Goal: Browse casually: Explore the website without a specific task or goal

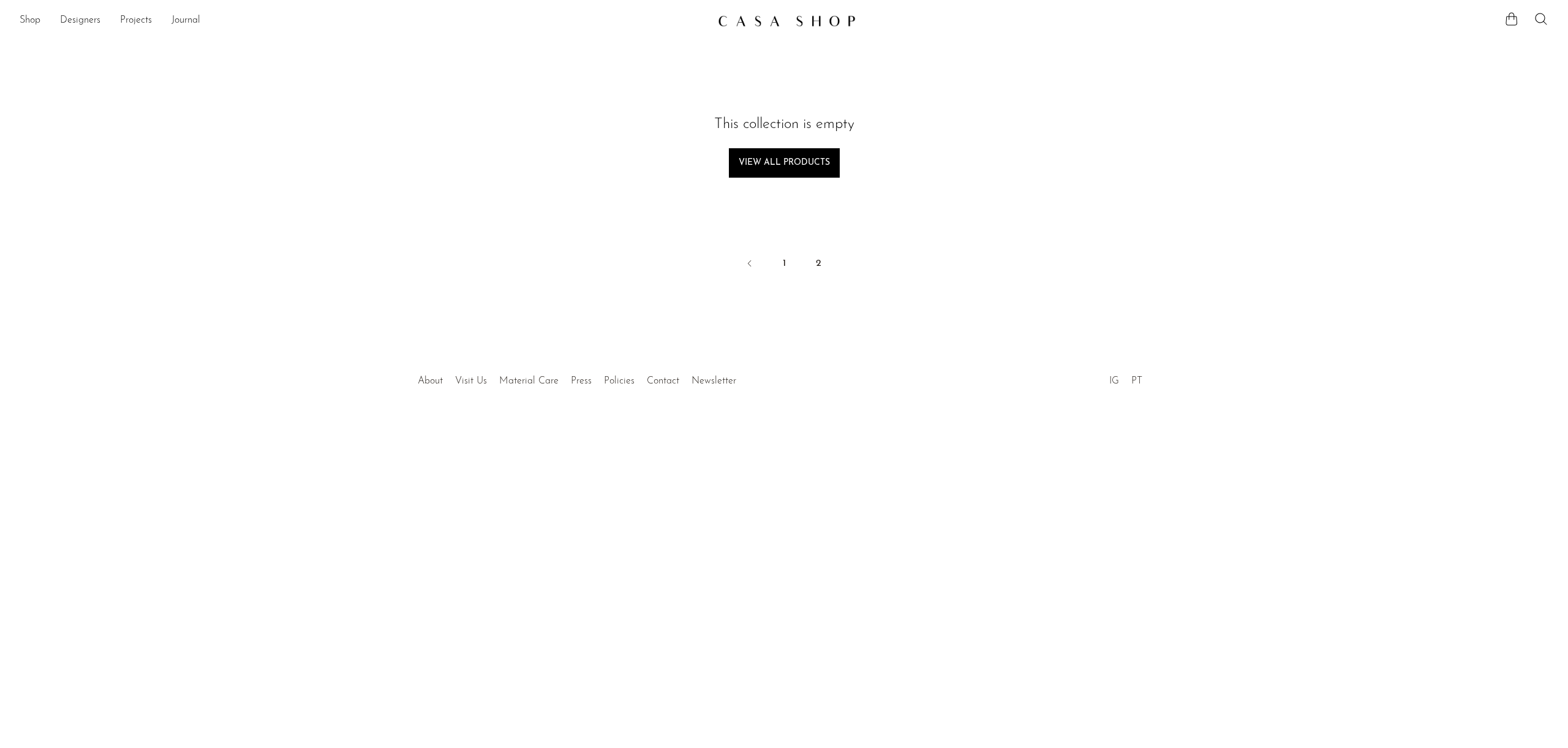
click at [829, 23] on img at bounding box center [787, 21] width 138 height 13
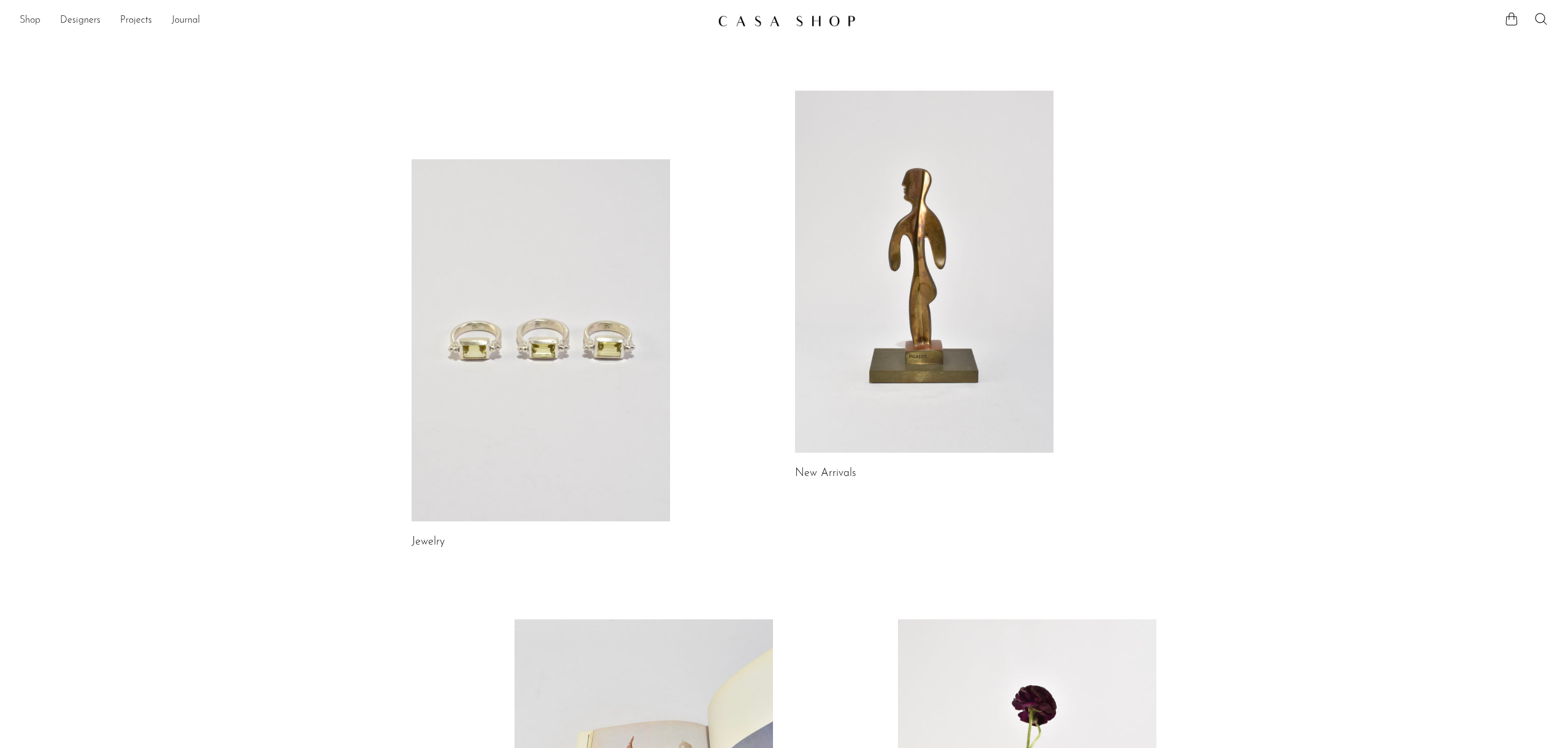
click at [33, 22] on link "Shop" at bounding box center [30, 21] width 21 height 16
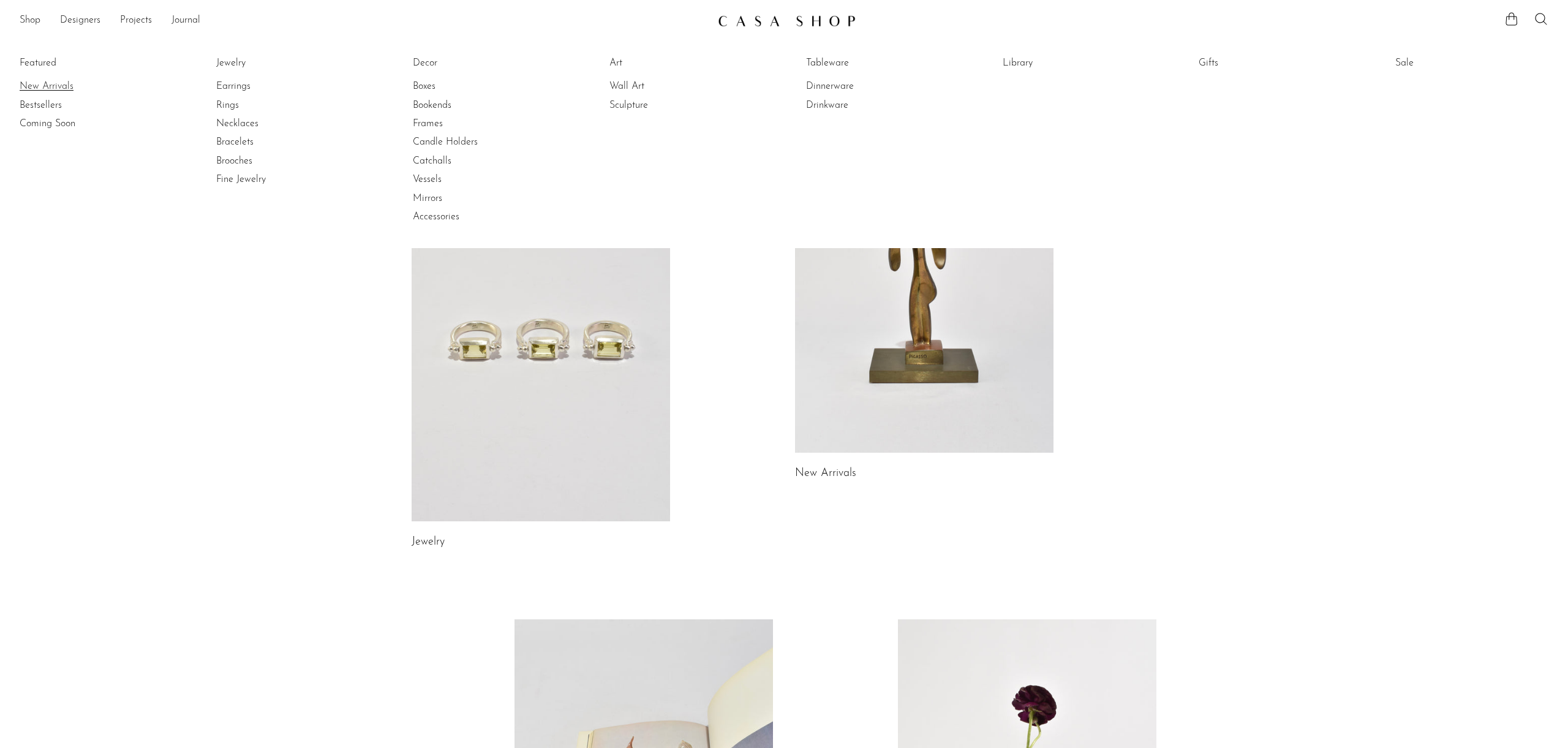
click at [47, 84] on link "New Arrivals" at bounding box center [65, 86] width 91 height 13
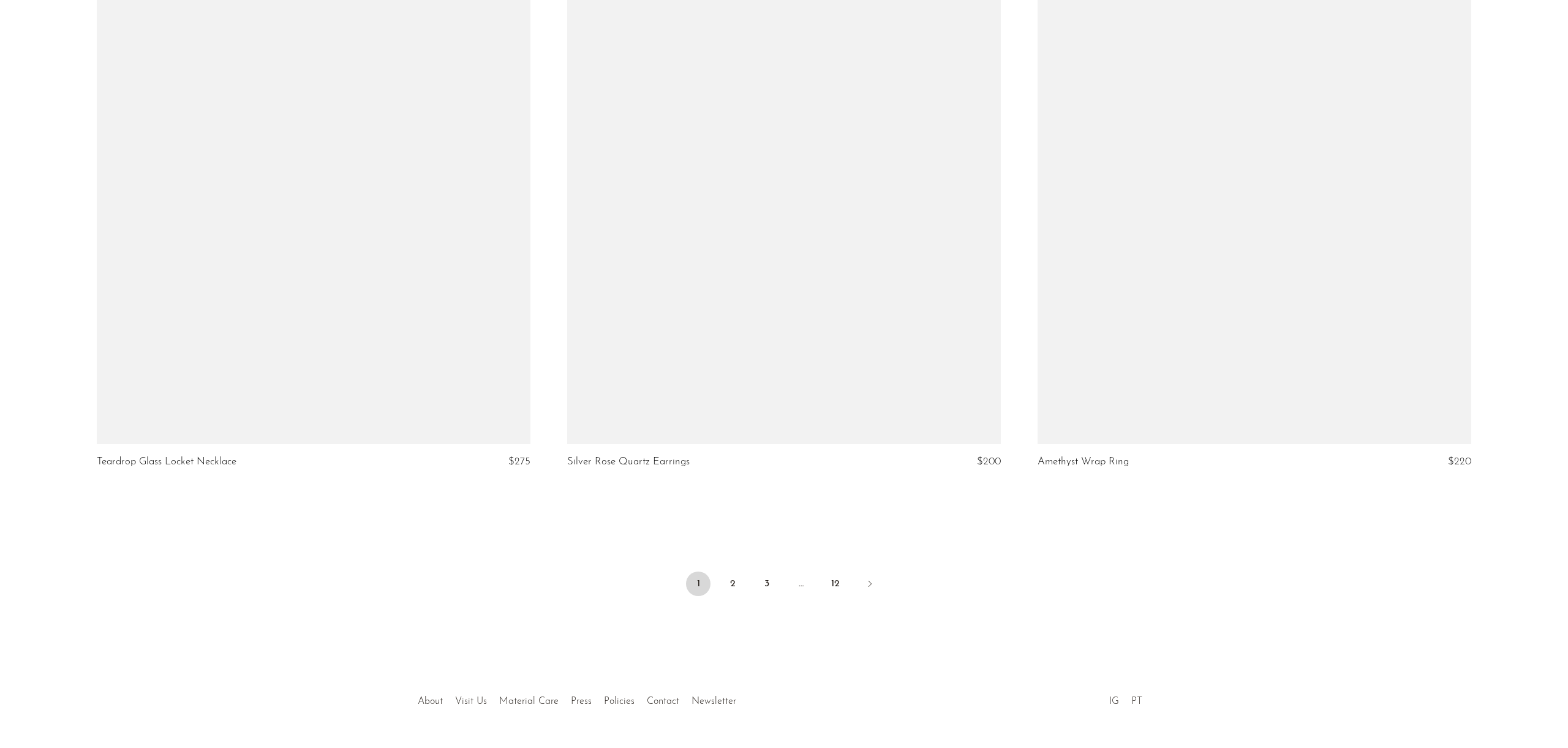
scroll to position [7587, 0]
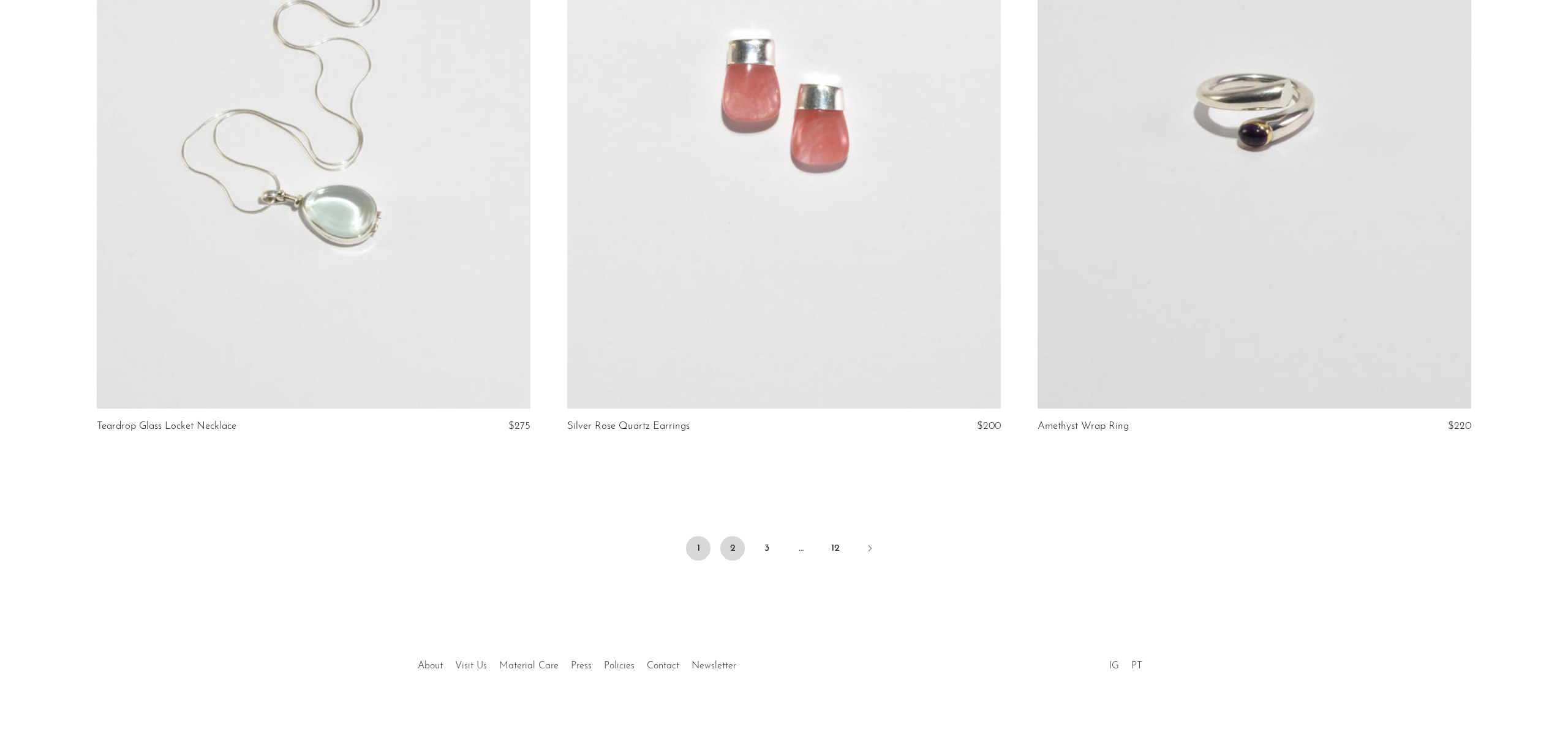
click at [734, 552] on link "2" at bounding box center [732, 548] width 24 height 24
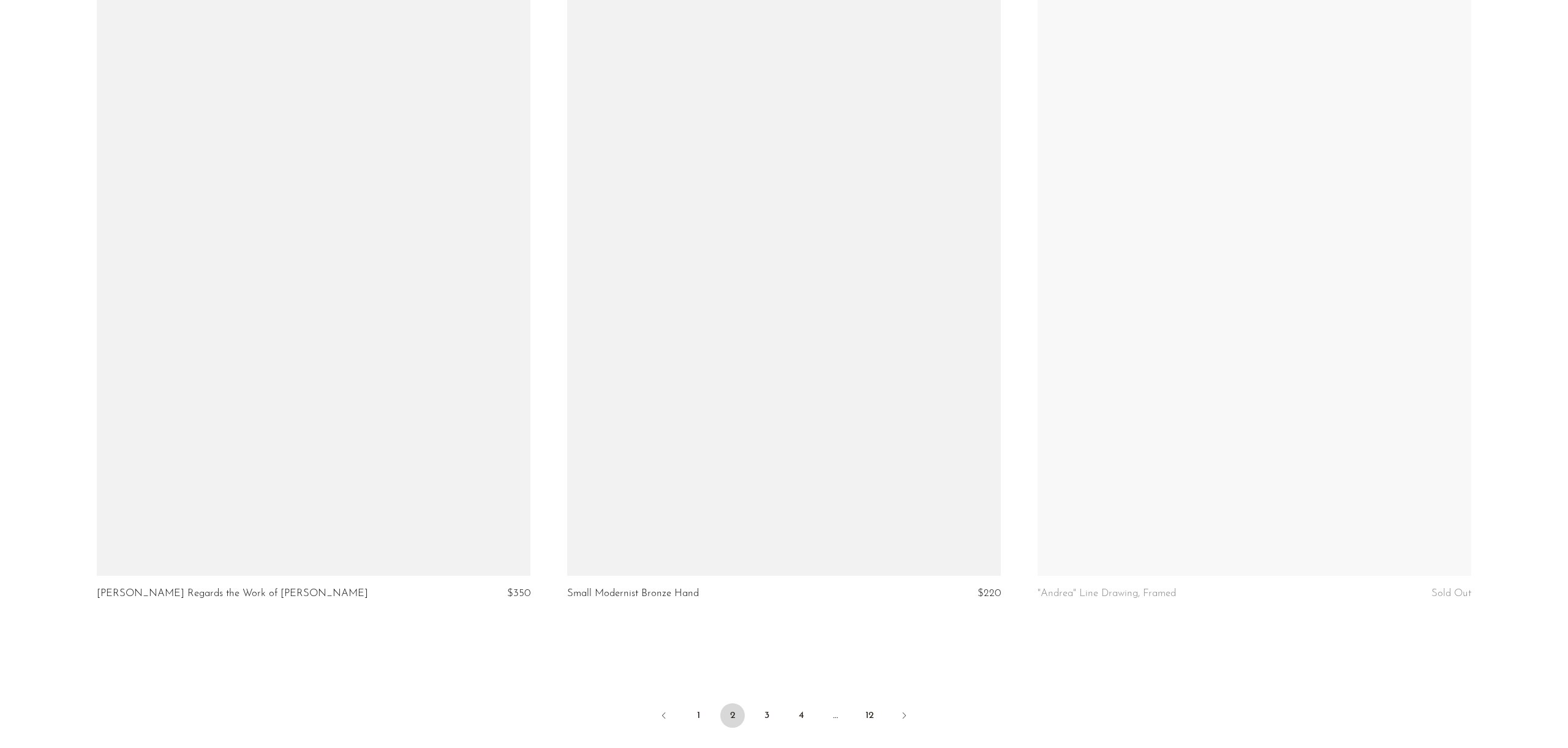
scroll to position [7587, 0]
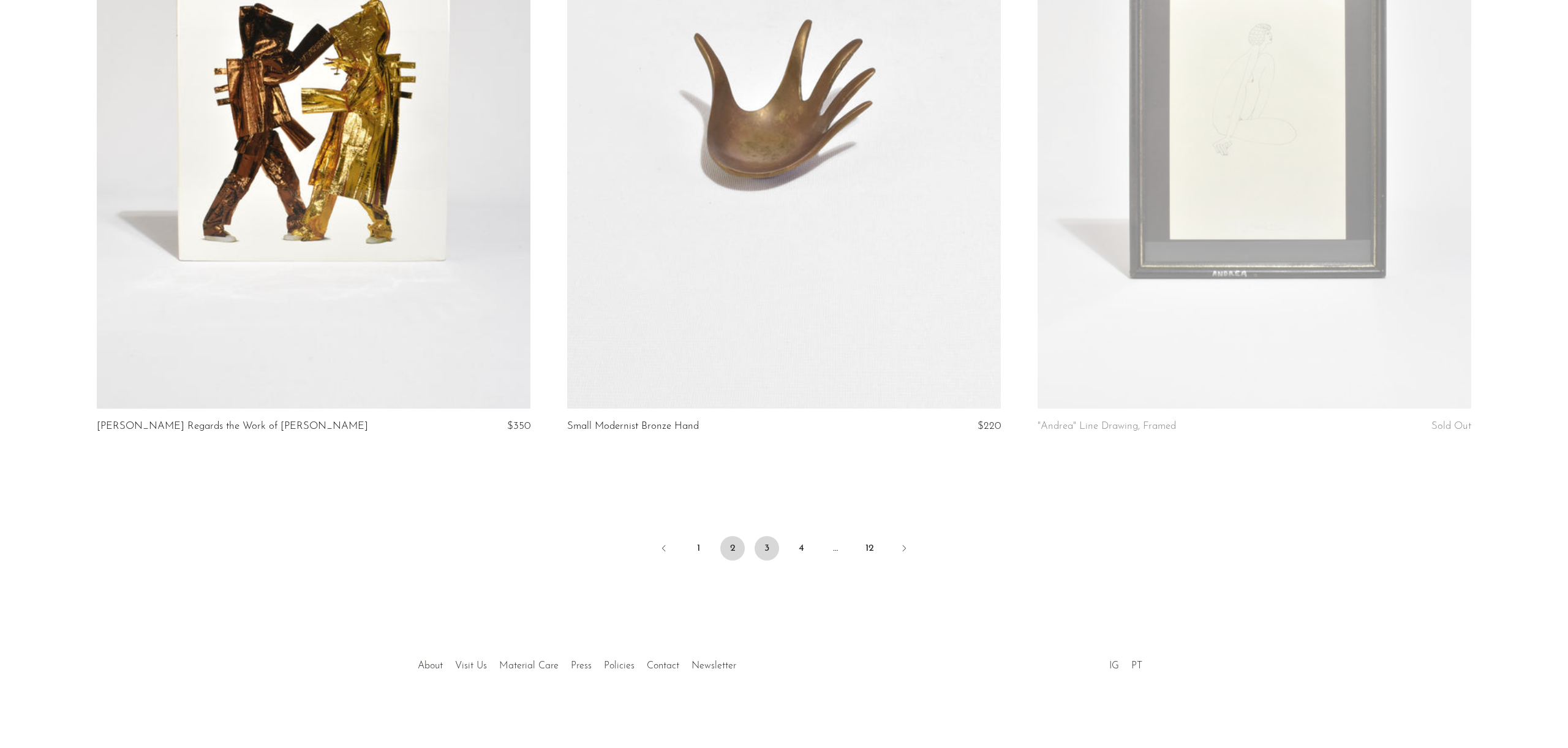
click at [776, 550] on link "3" at bounding box center [767, 548] width 24 height 24
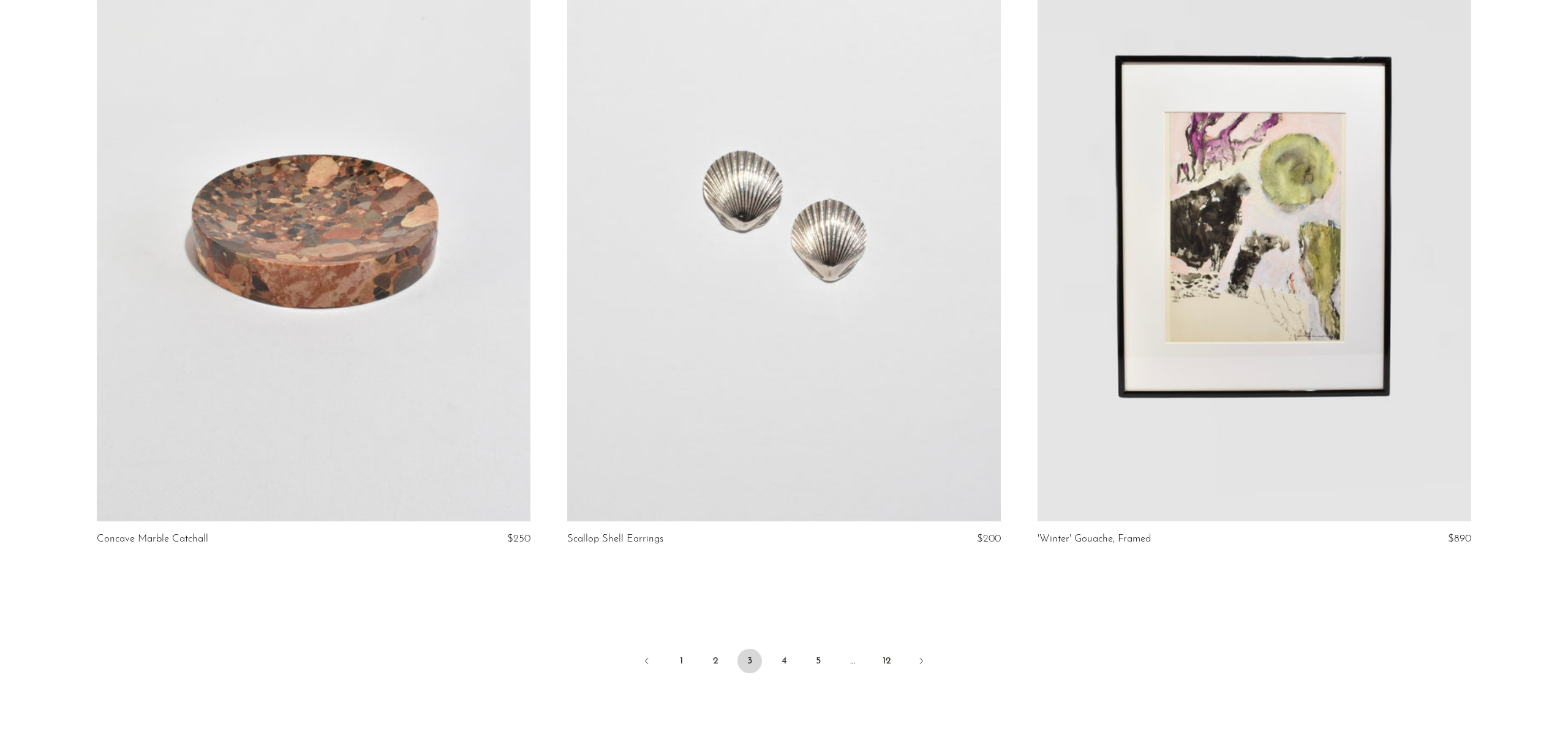
scroll to position [7587, 0]
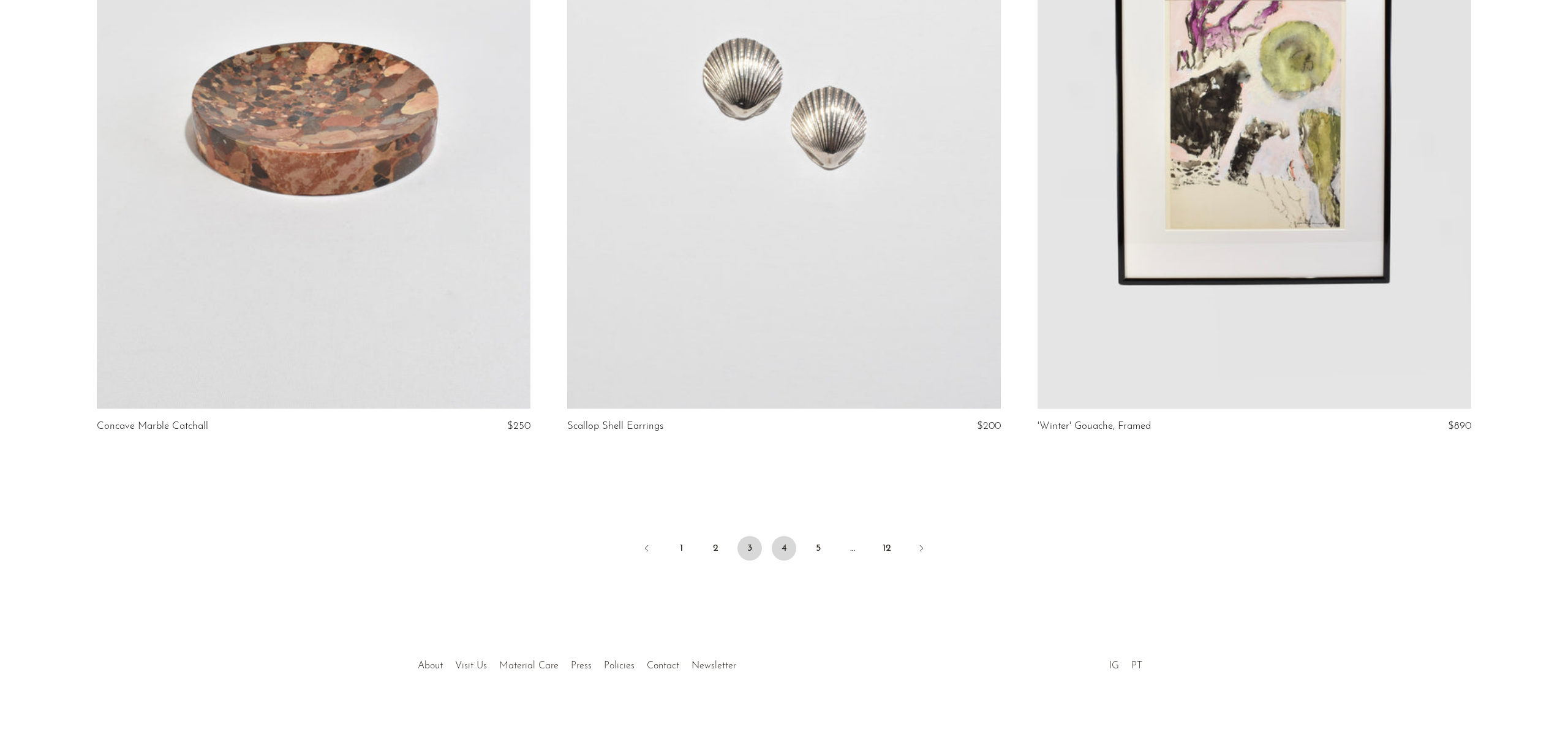
click at [788, 550] on link "4" at bounding box center [784, 548] width 24 height 24
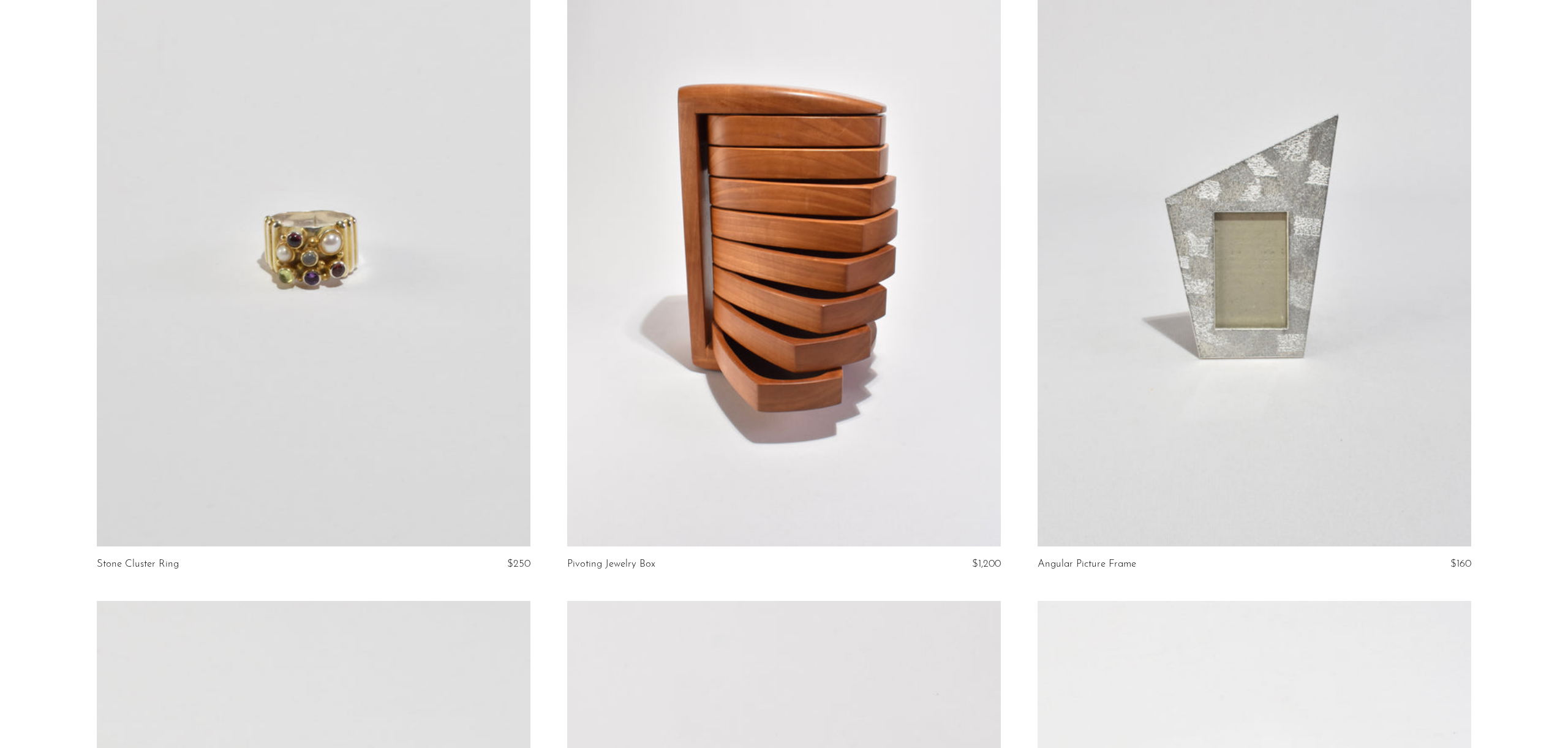
scroll to position [2152, 0]
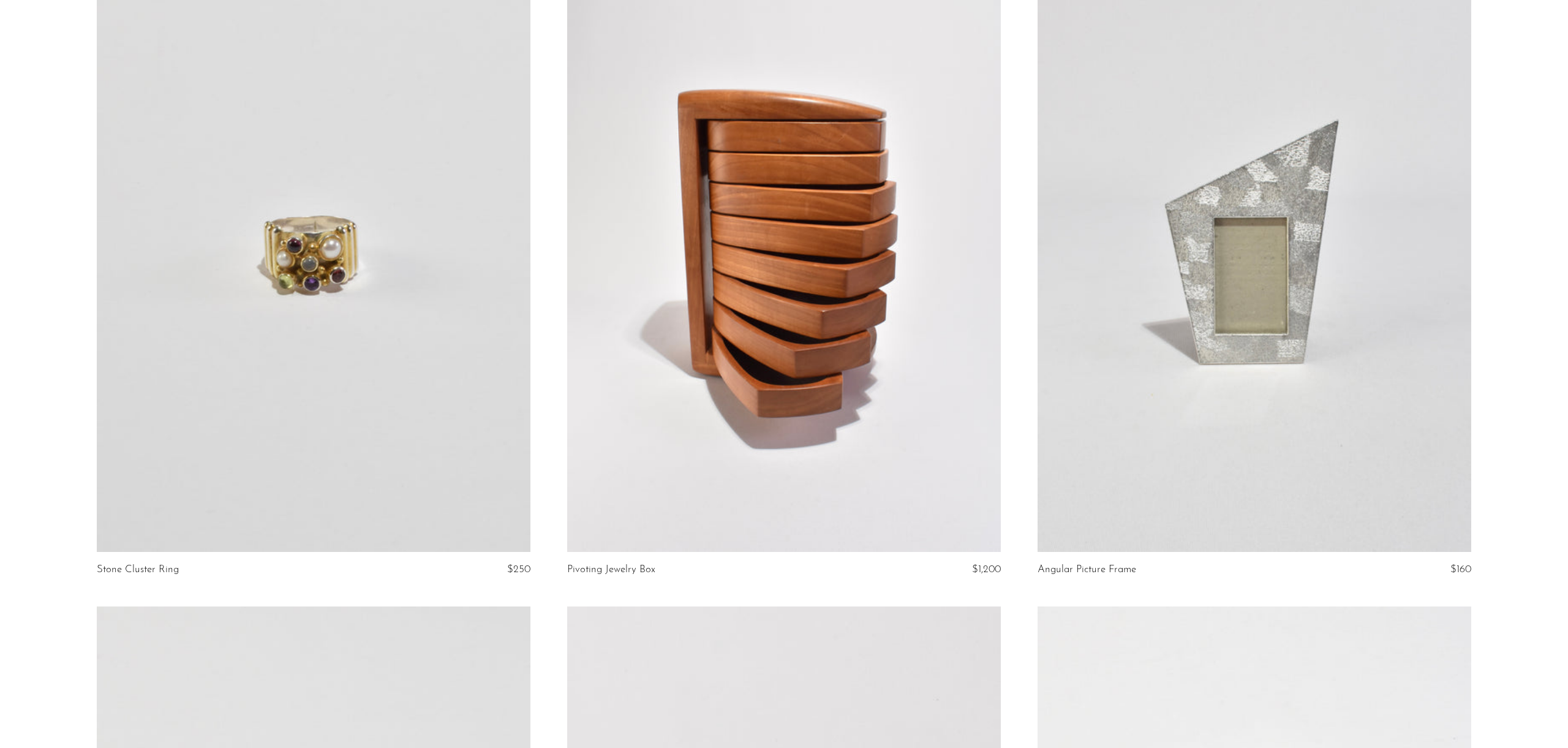
click at [882, 407] on link at bounding box center [784, 248] width 434 height 607
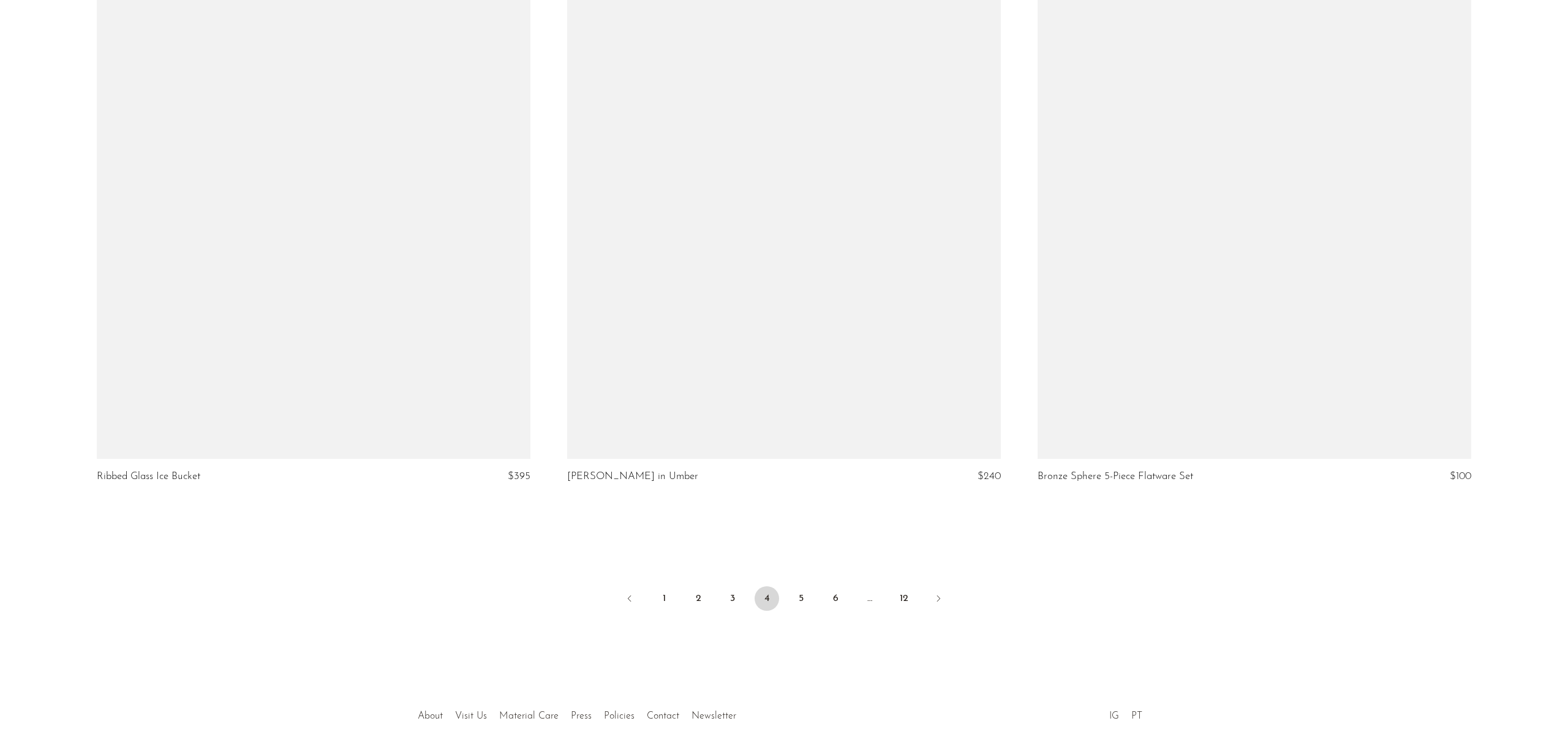
scroll to position [7587, 0]
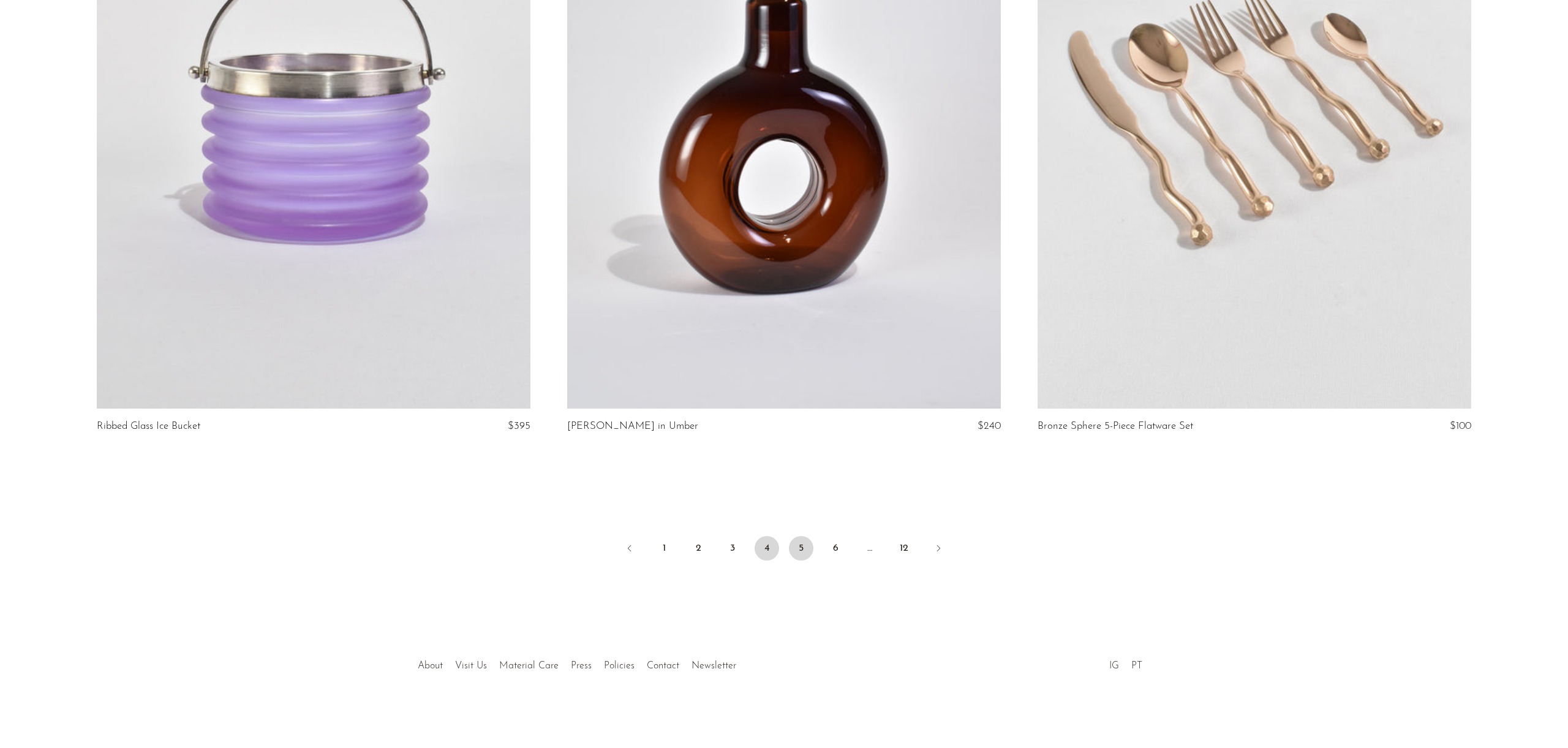
click at [797, 544] on link "5" at bounding box center [801, 548] width 24 height 24
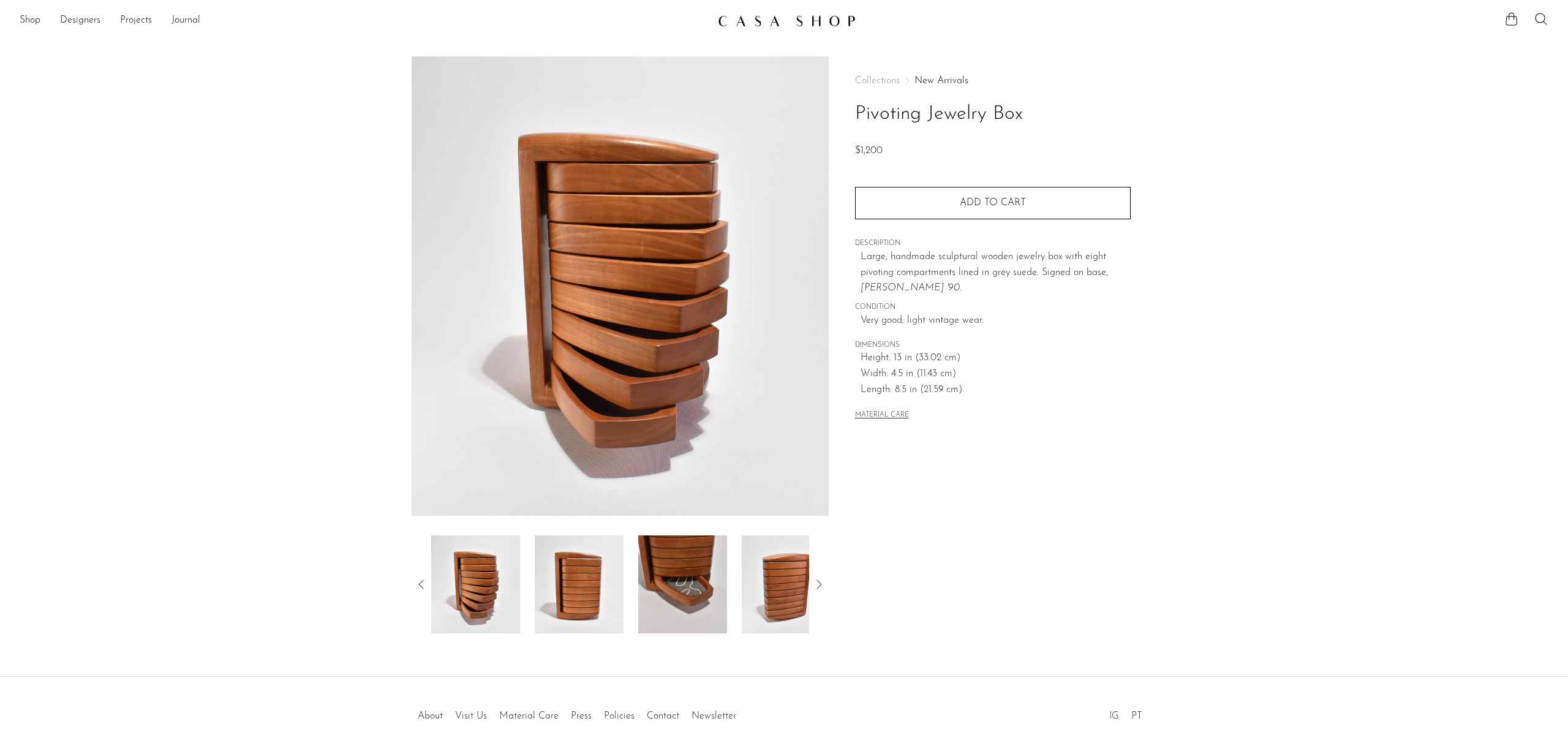
click at [600, 603] on img at bounding box center [578, 584] width 89 height 98
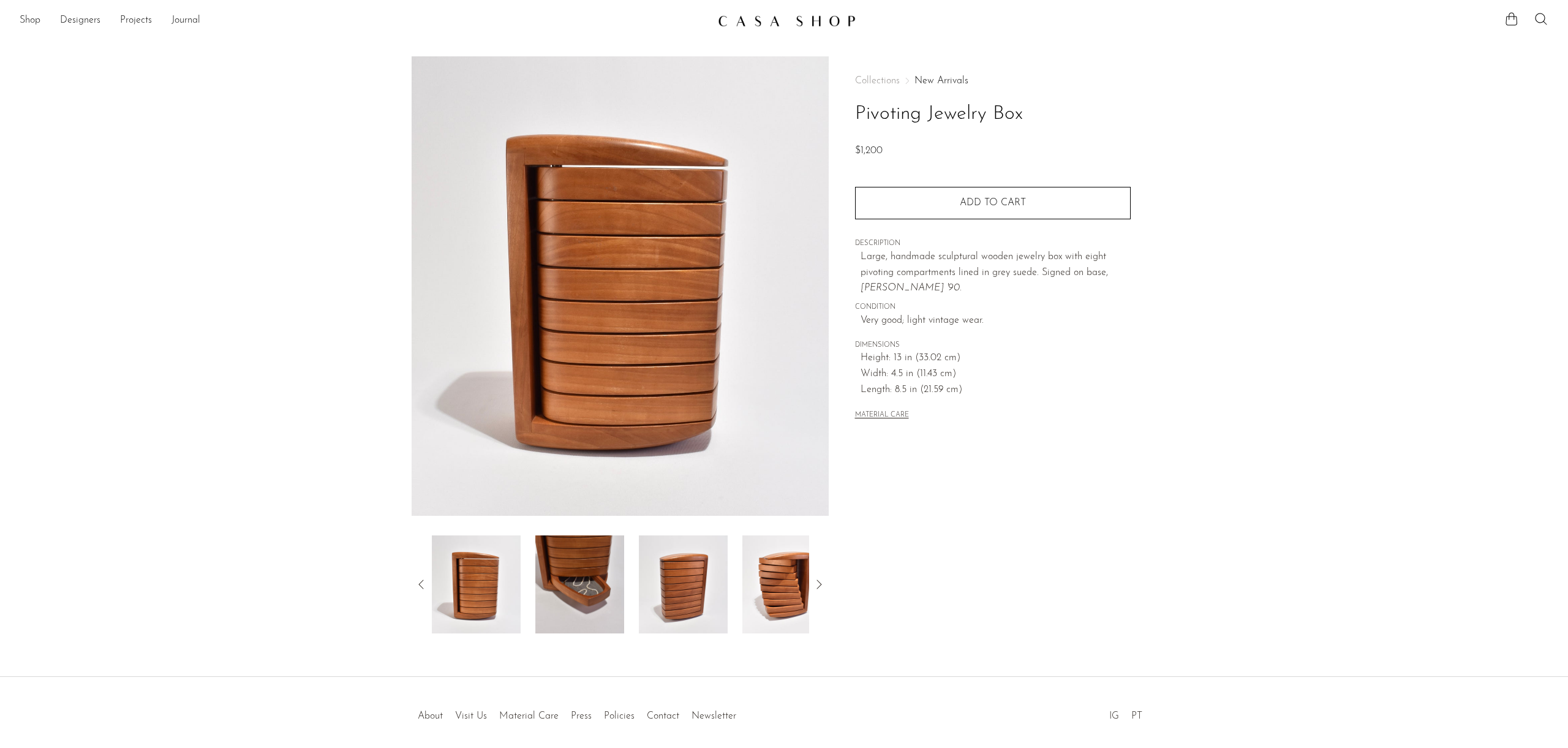
click at [576, 596] on img at bounding box center [579, 584] width 89 height 98
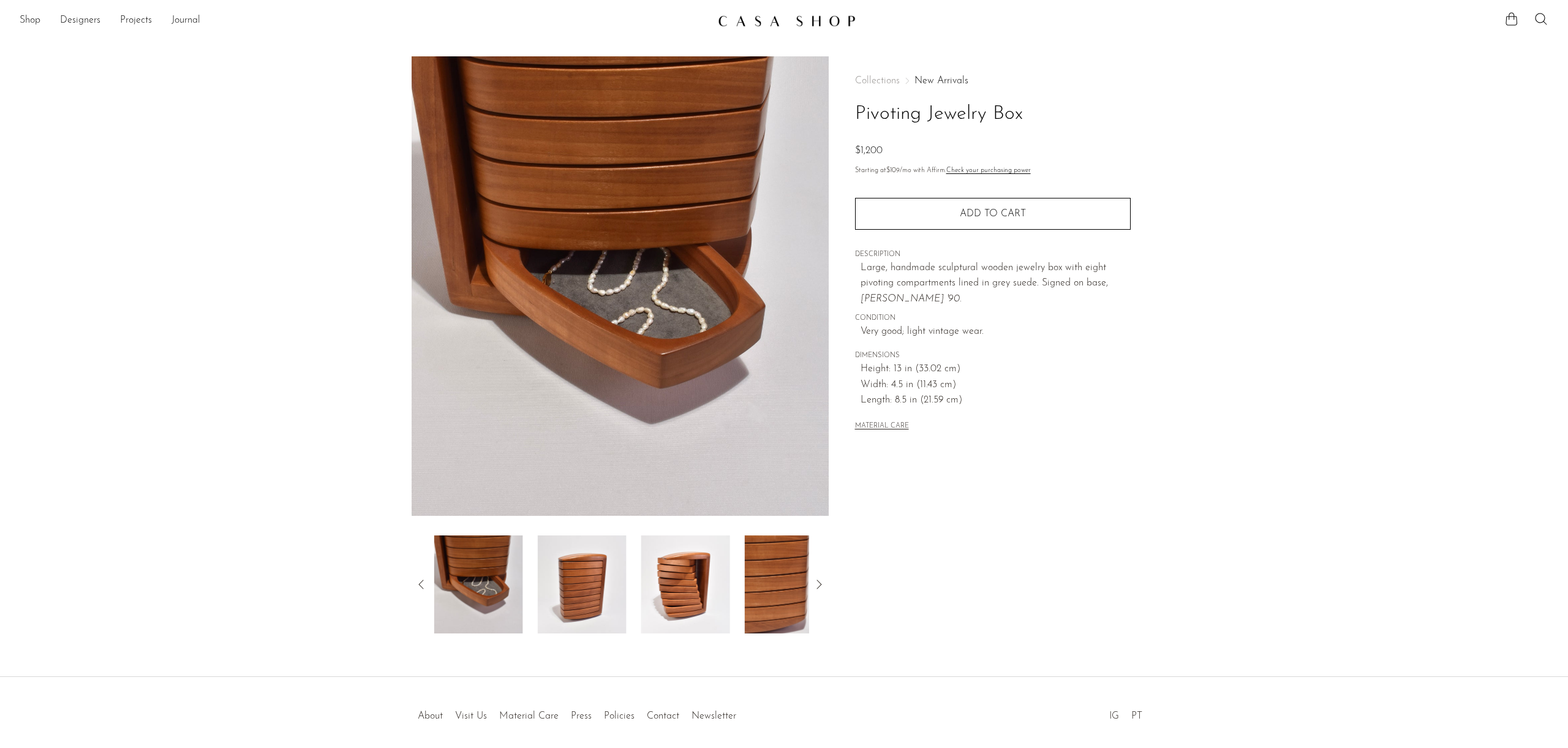
click at [602, 587] on img at bounding box center [582, 584] width 89 height 98
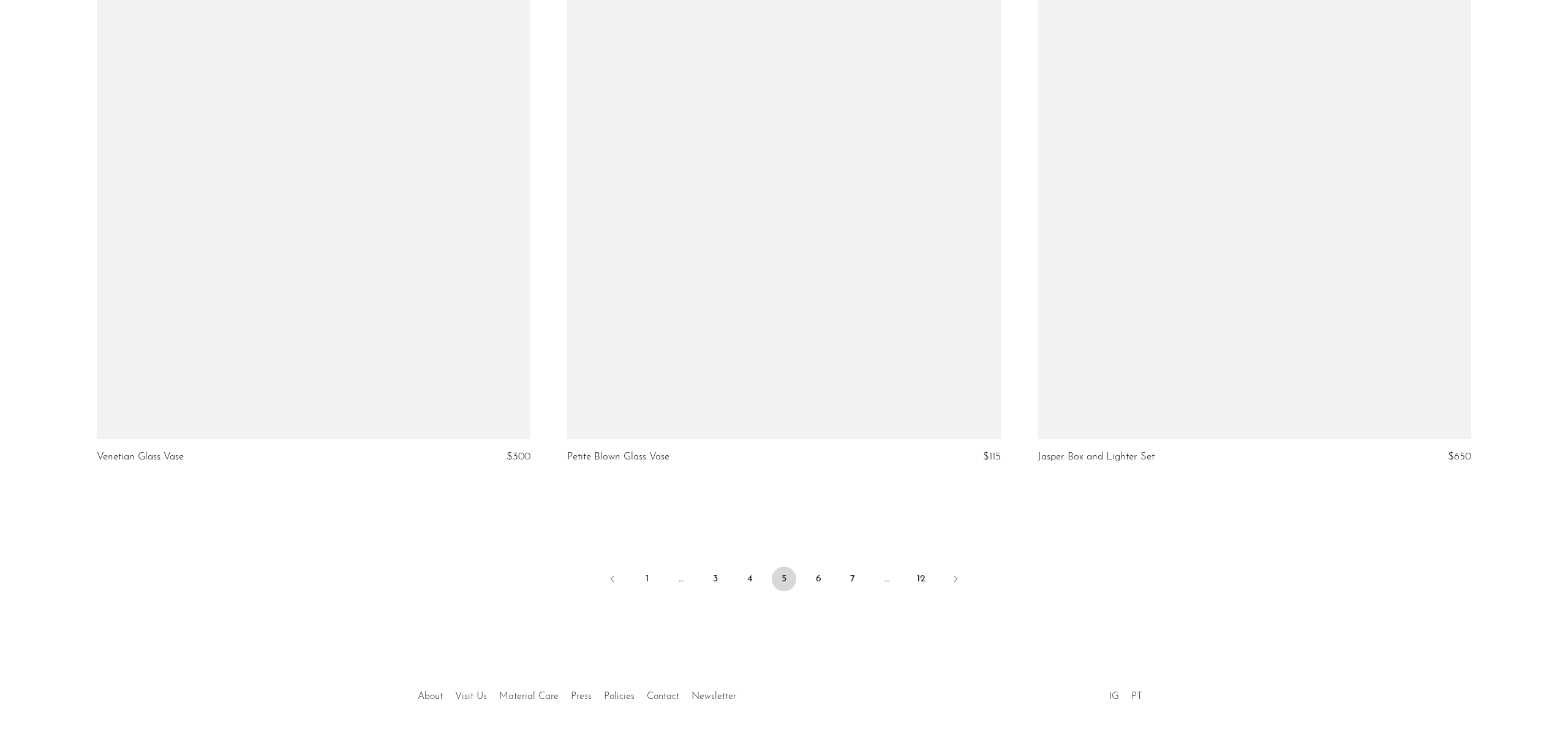
scroll to position [7482, 0]
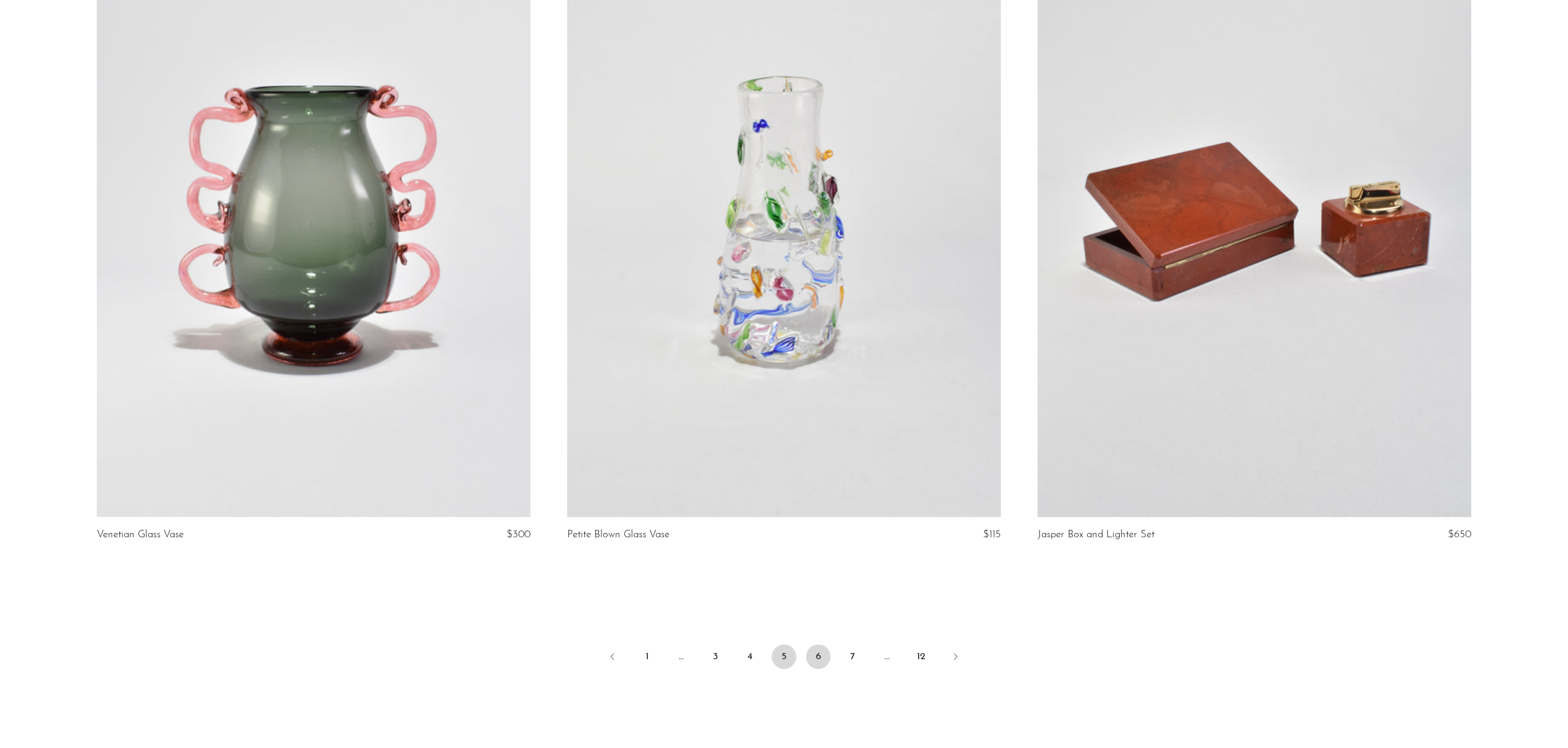
click at [819, 657] on link "6" at bounding box center [818, 657] width 24 height 24
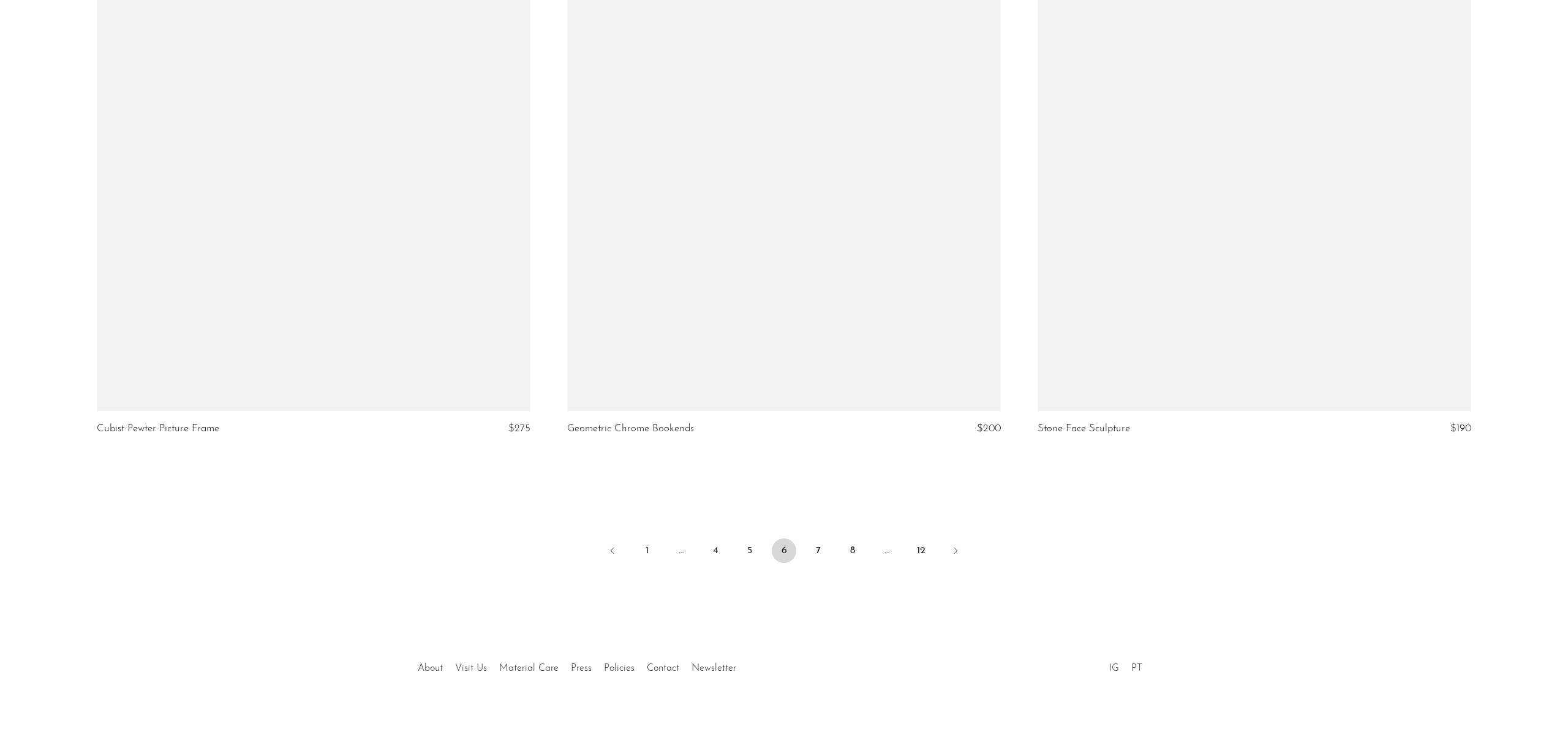
scroll to position [7587, 0]
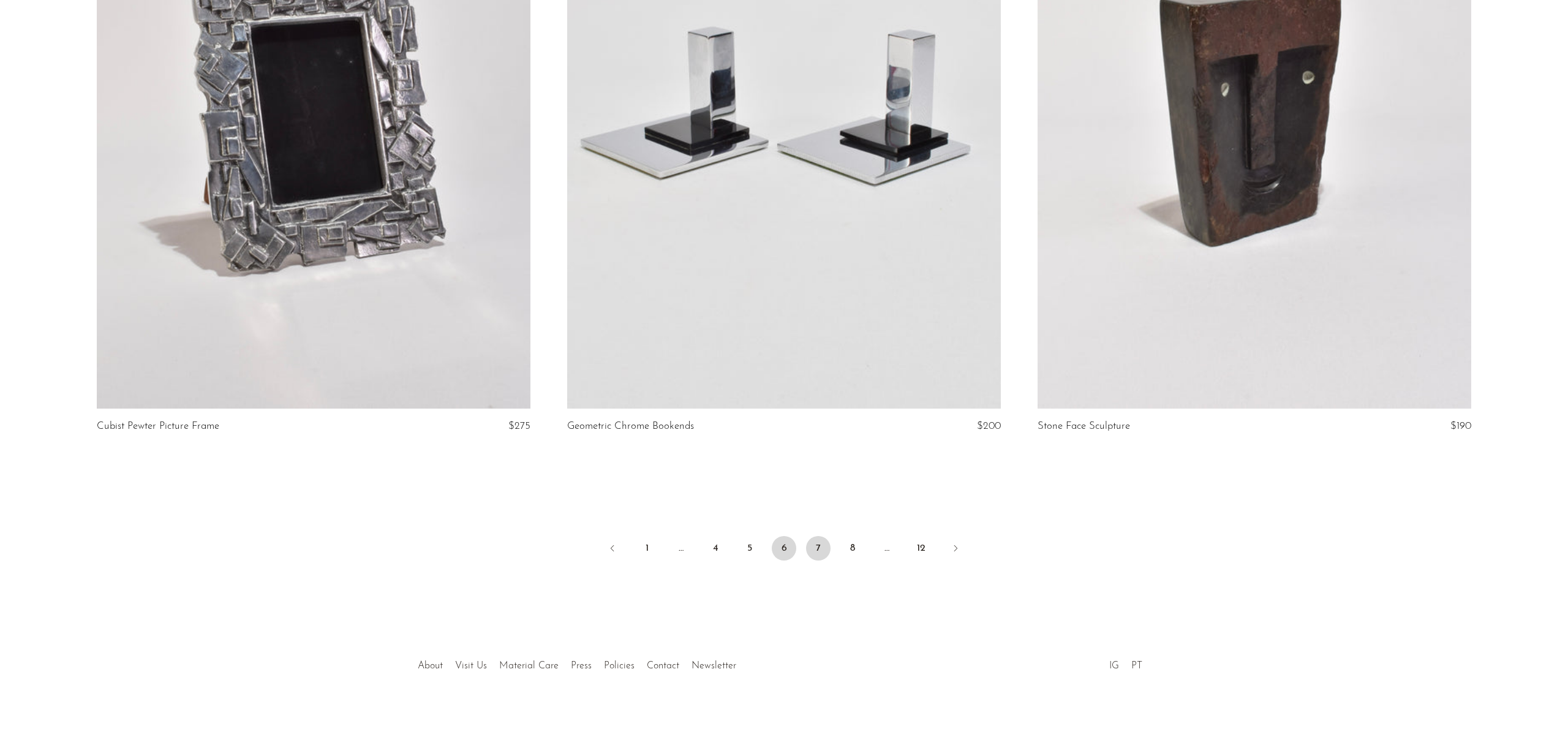
click at [818, 543] on link "7" at bounding box center [818, 548] width 24 height 24
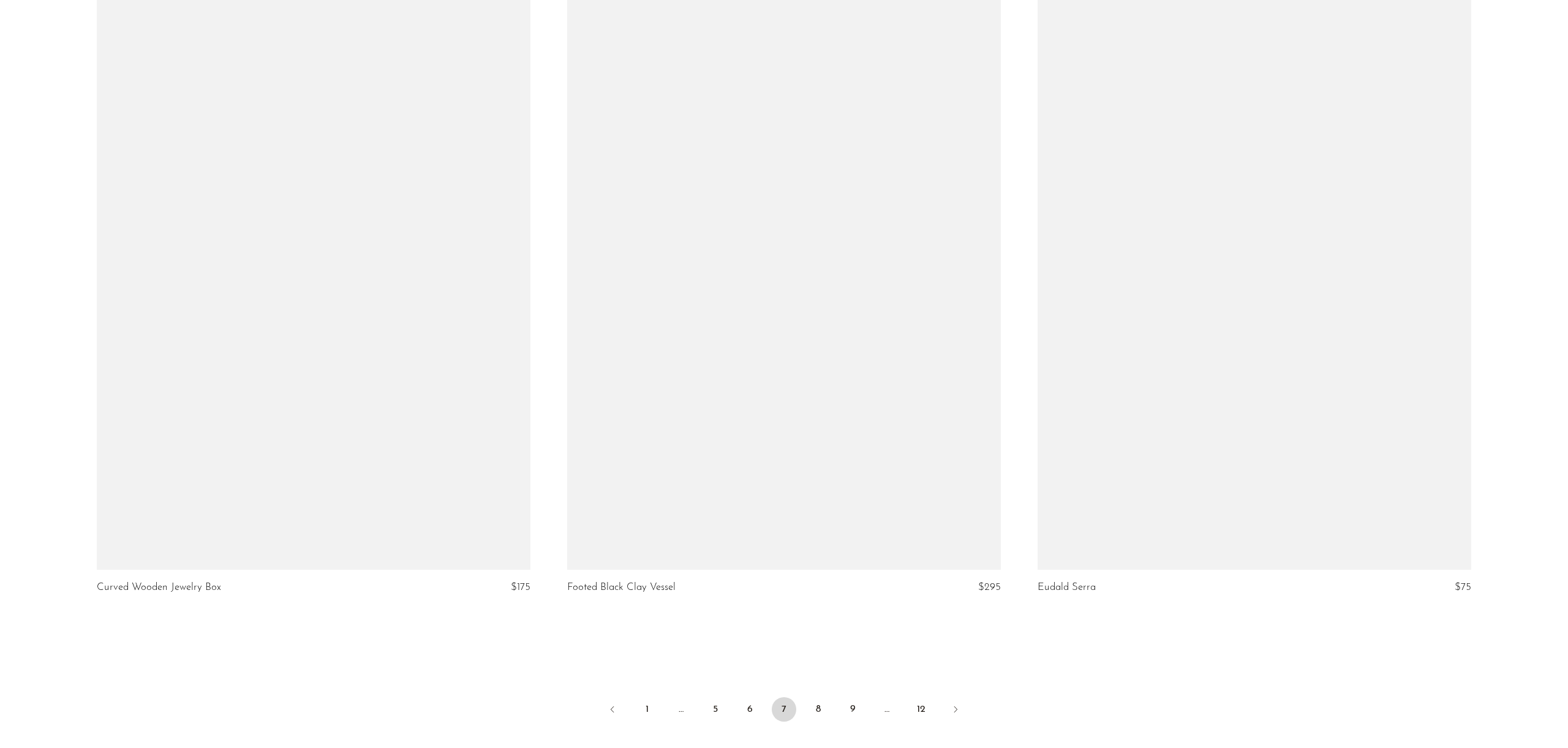
scroll to position [7587, 0]
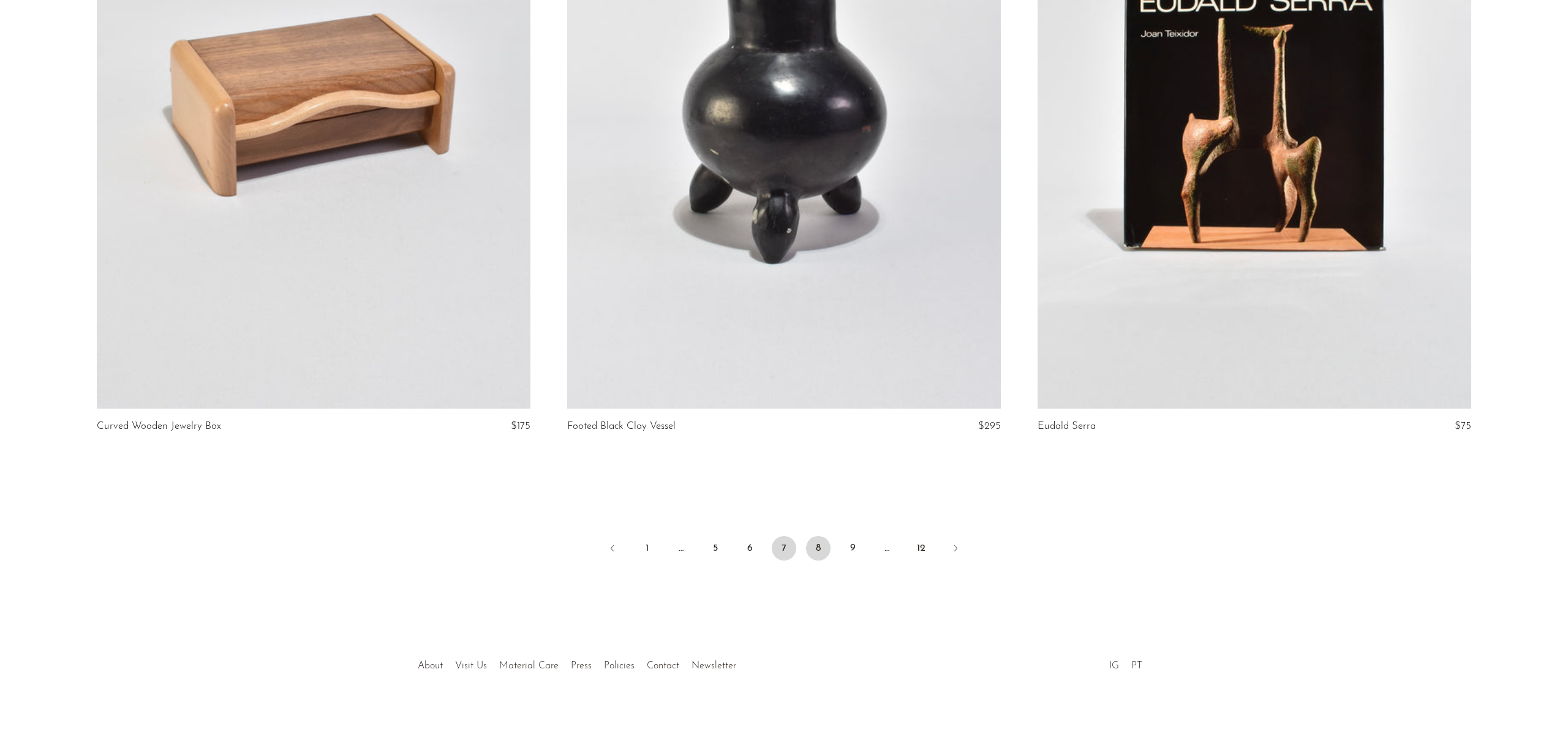
click at [824, 547] on link "8" at bounding box center [818, 548] width 24 height 24
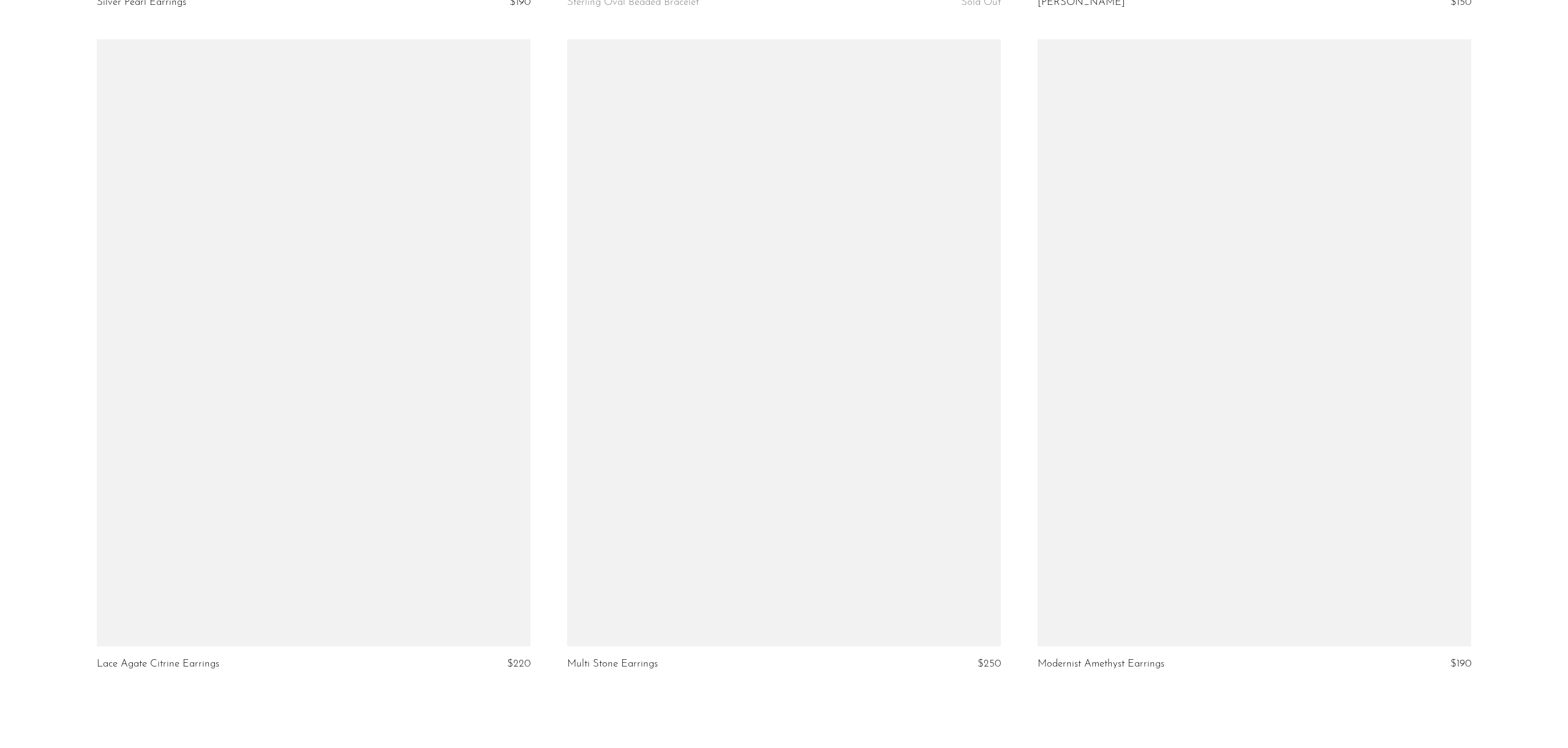
scroll to position [7587, 0]
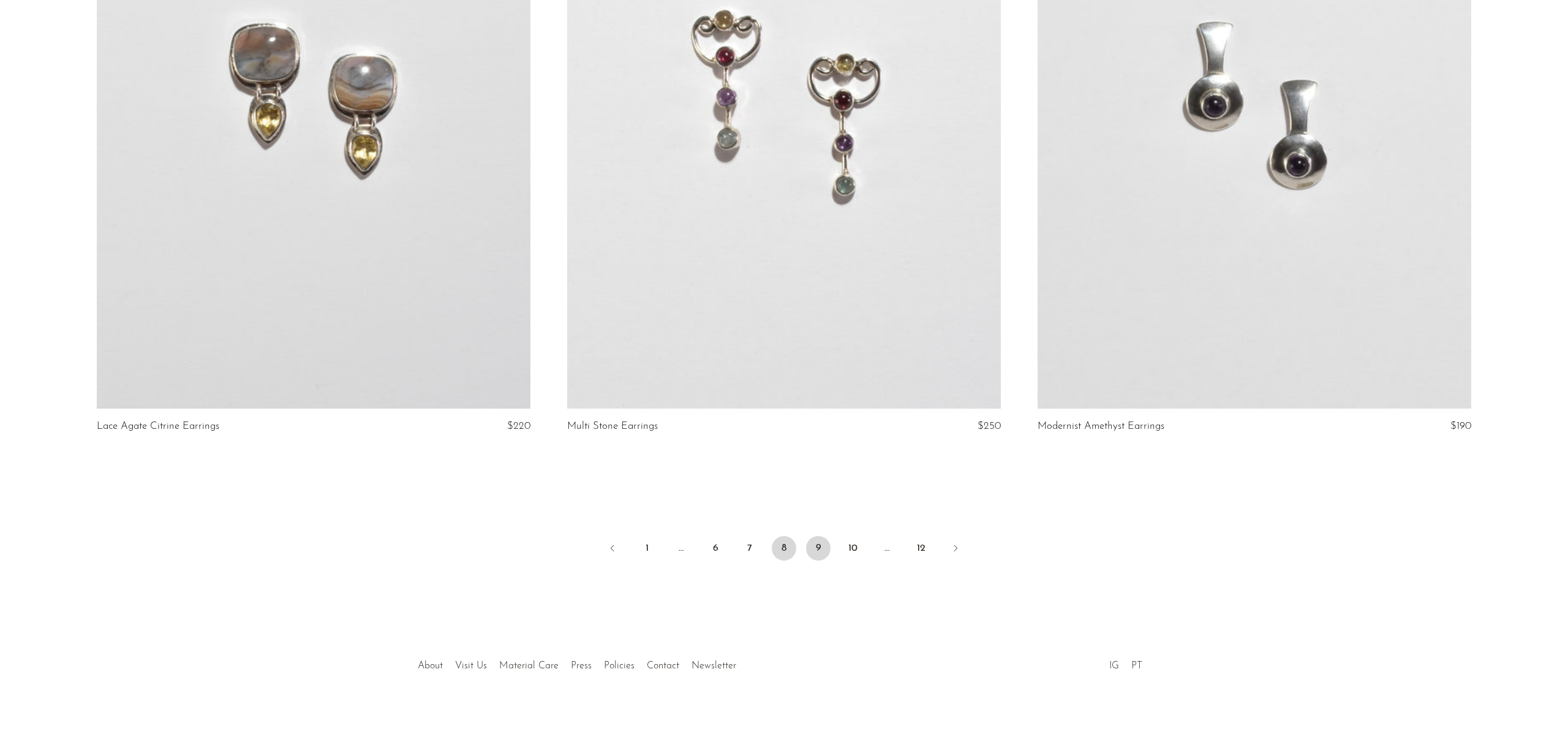
click at [827, 541] on link "9" at bounding box center [818, 548] width 24 height 24
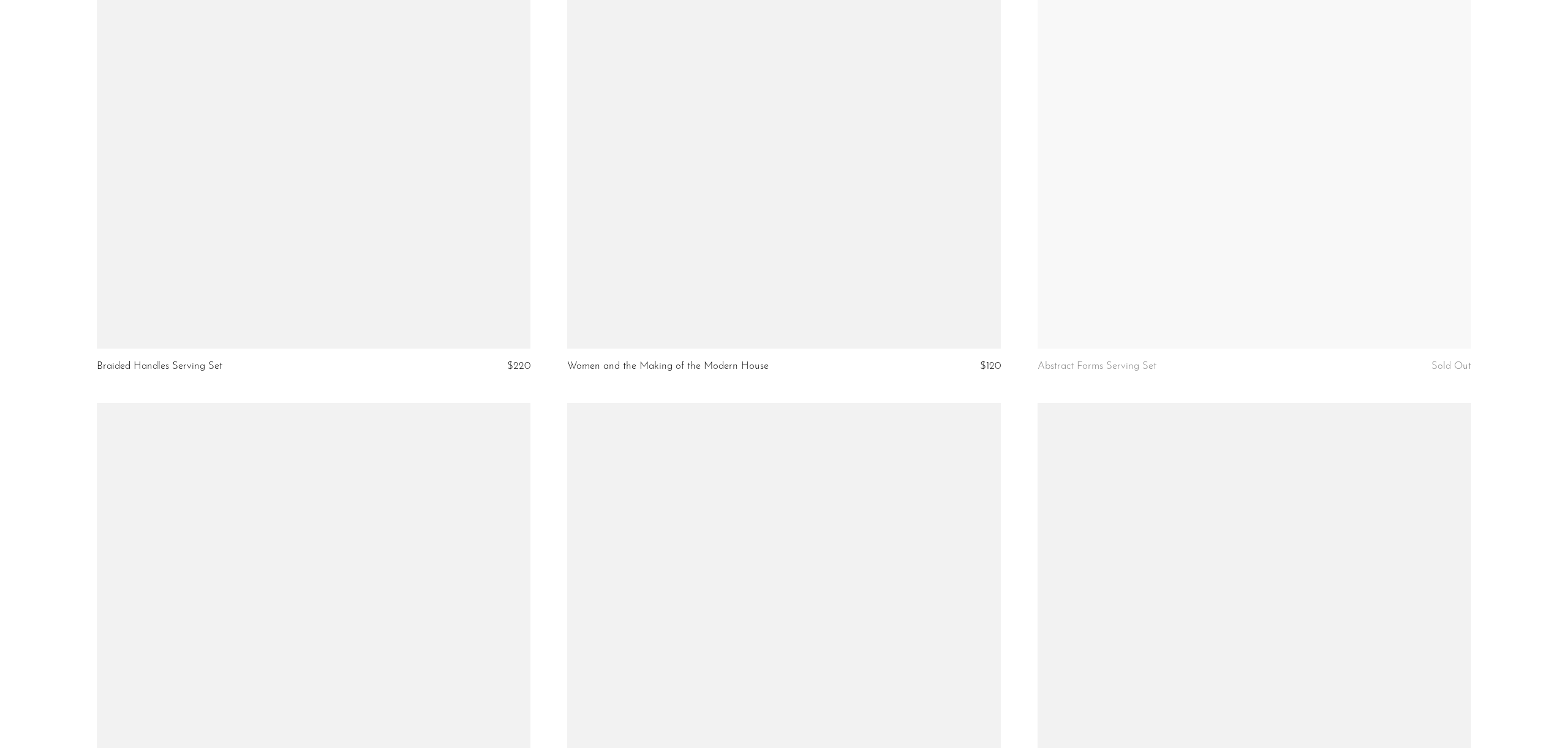
scroll to position [2388, 0]
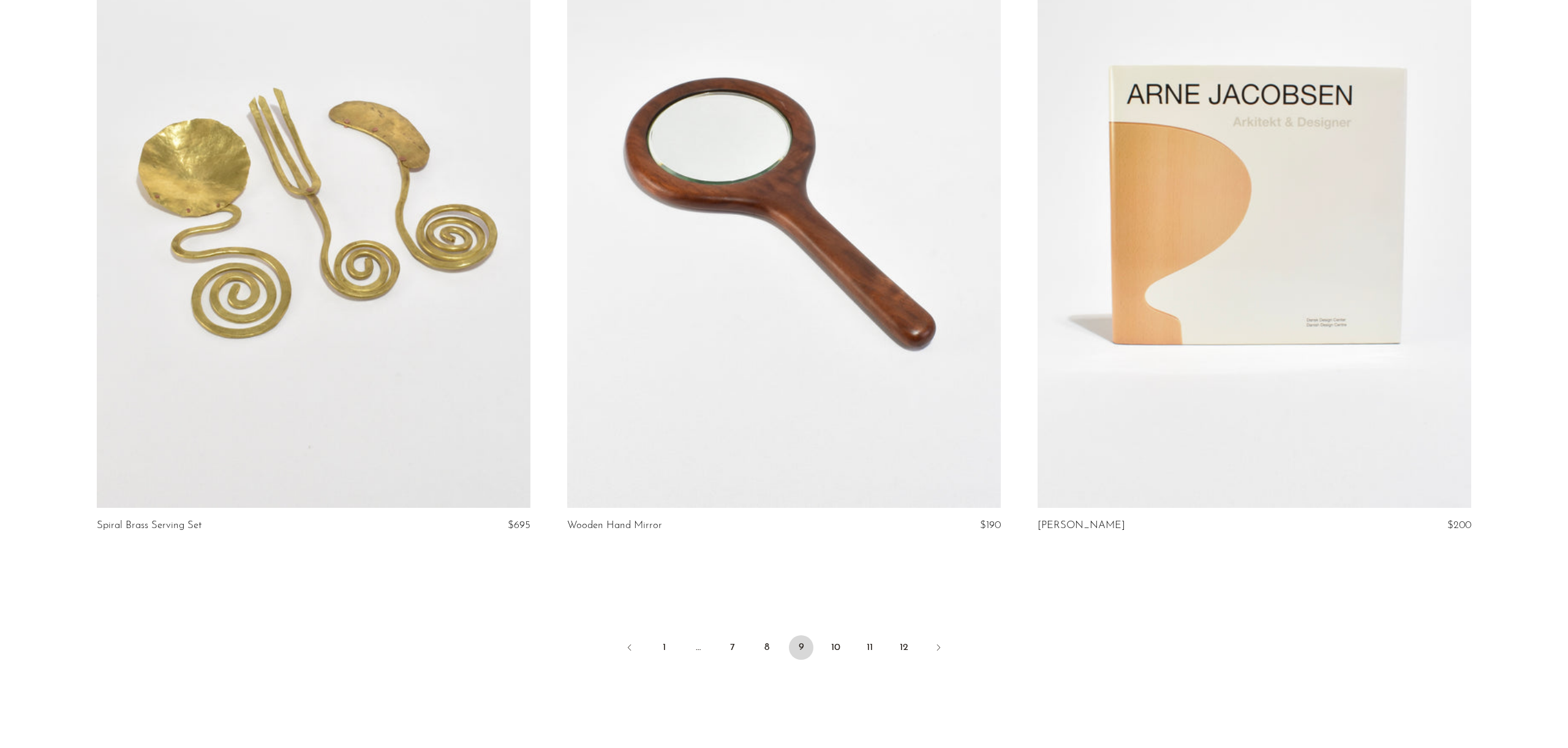
scroll to position [7587, 0]
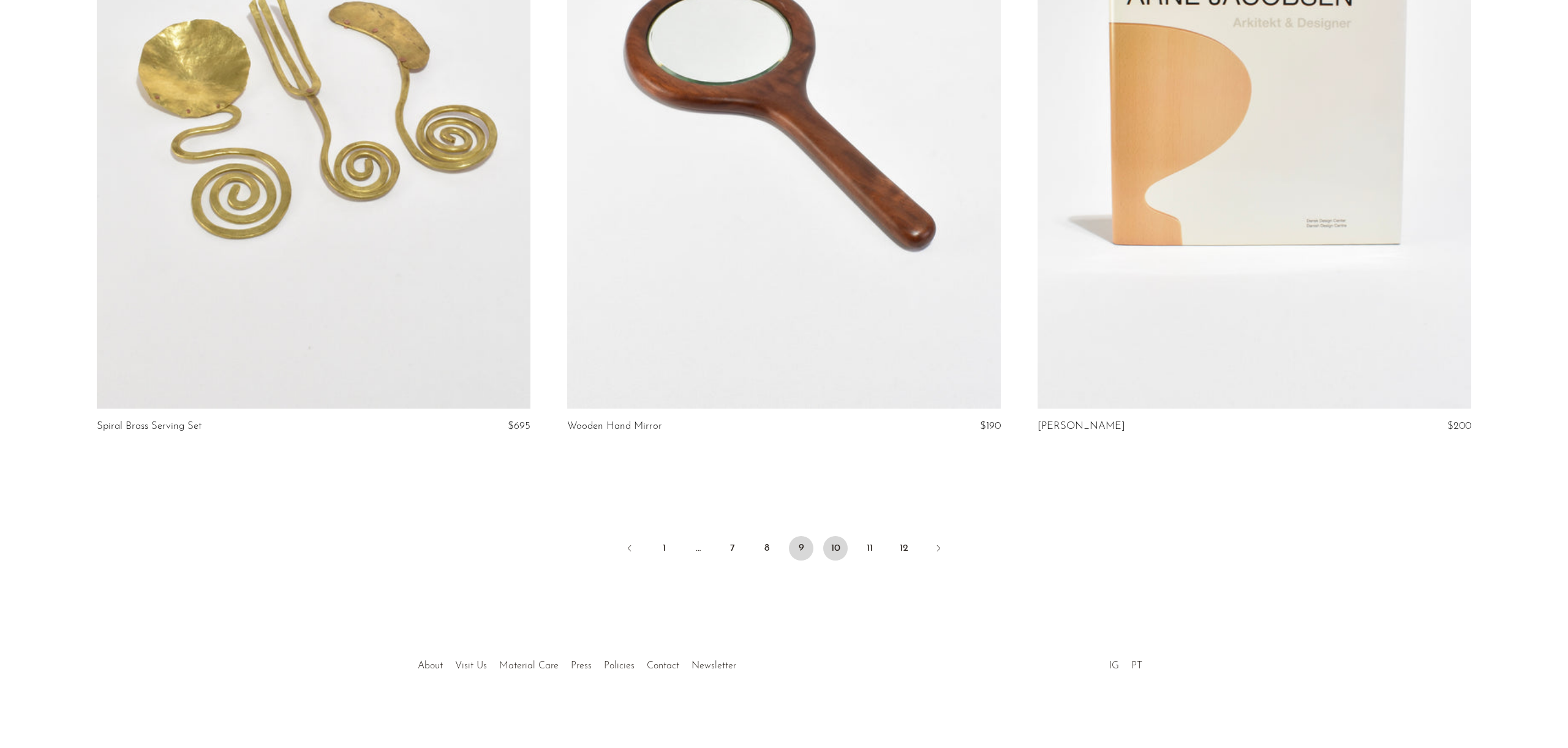
click at [841, 551] on link "10" at bounding box center [835, 548] width 24 height 24
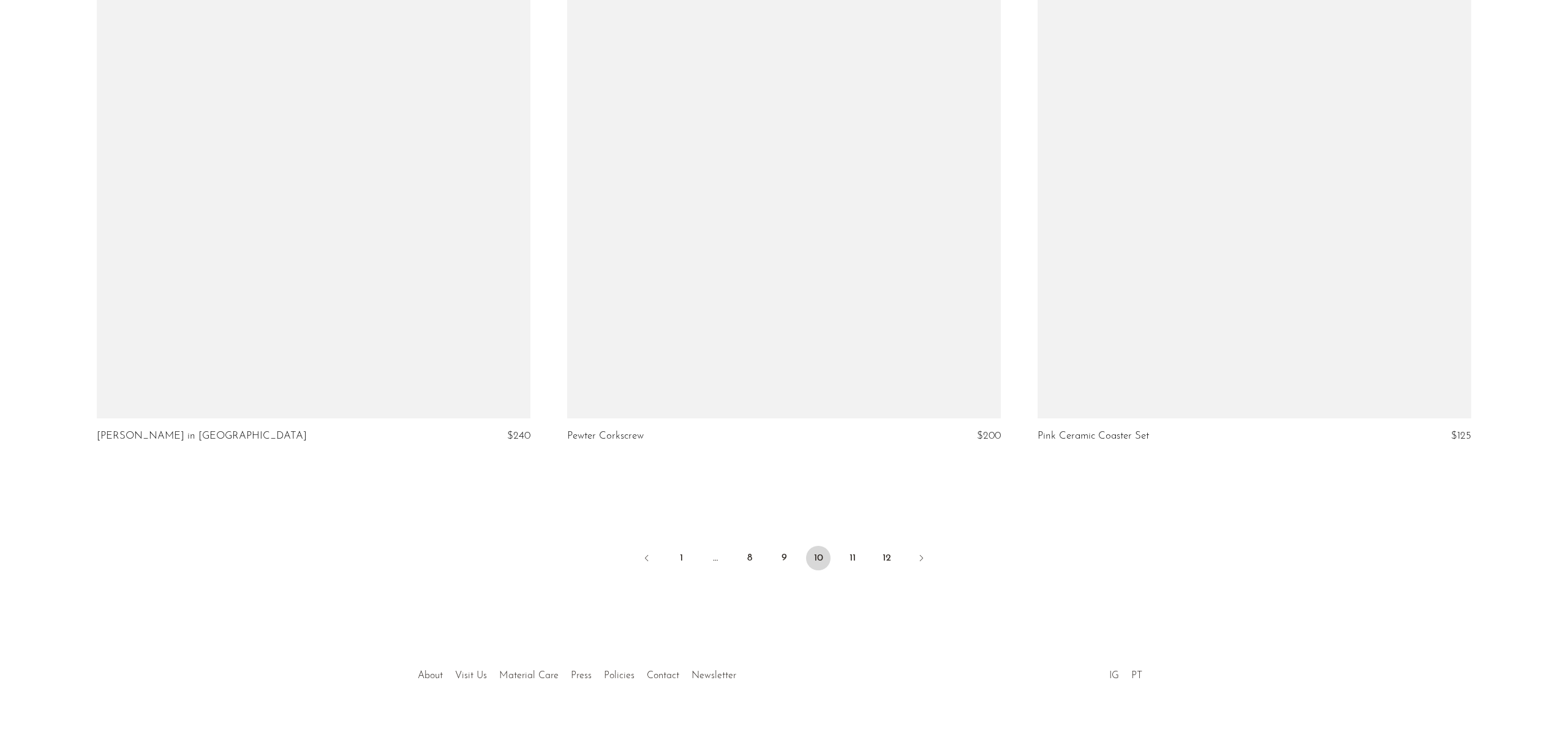
scroll to position [7587, 0]
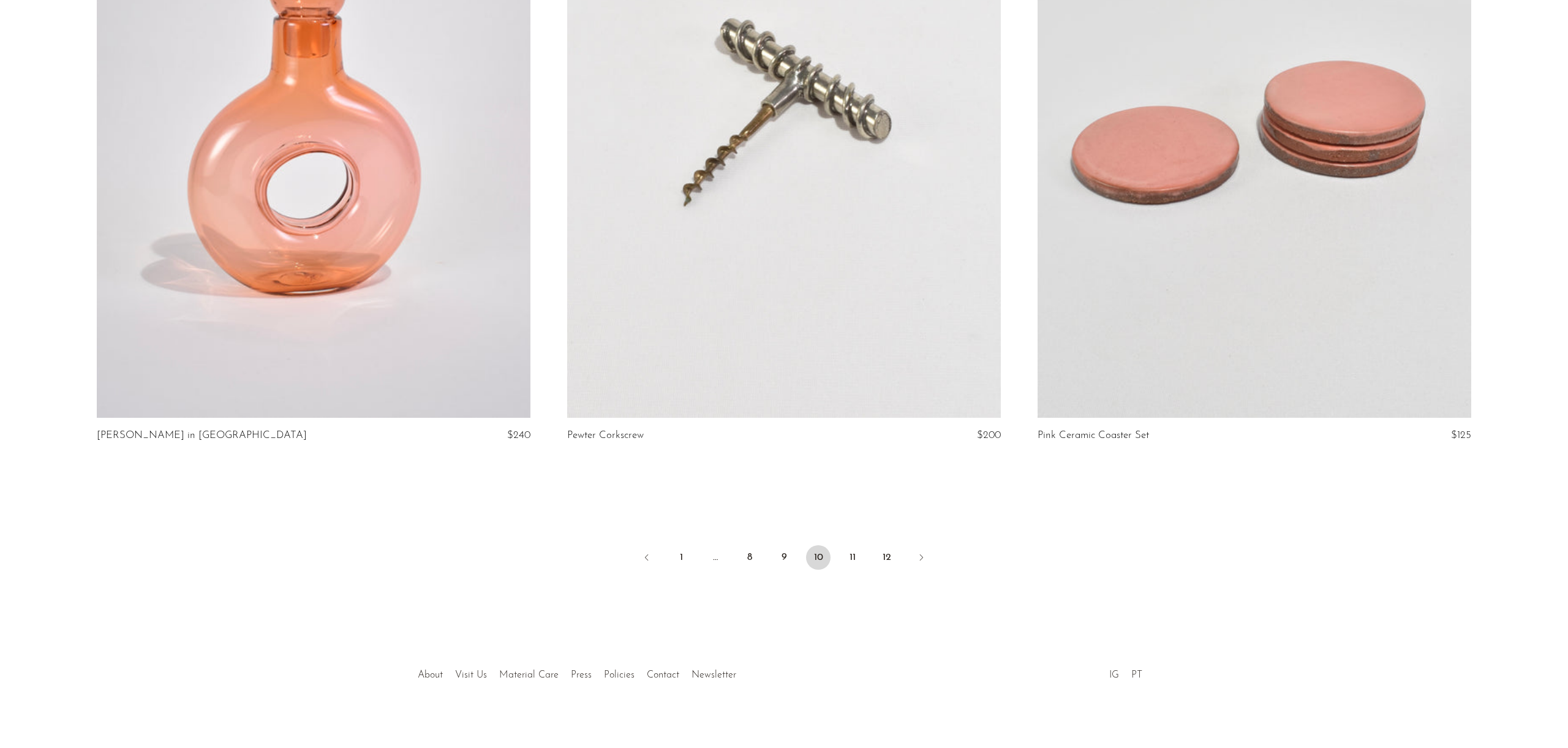
click at [568, 406] on link at bounding box center [784, 114] width 434 height 607
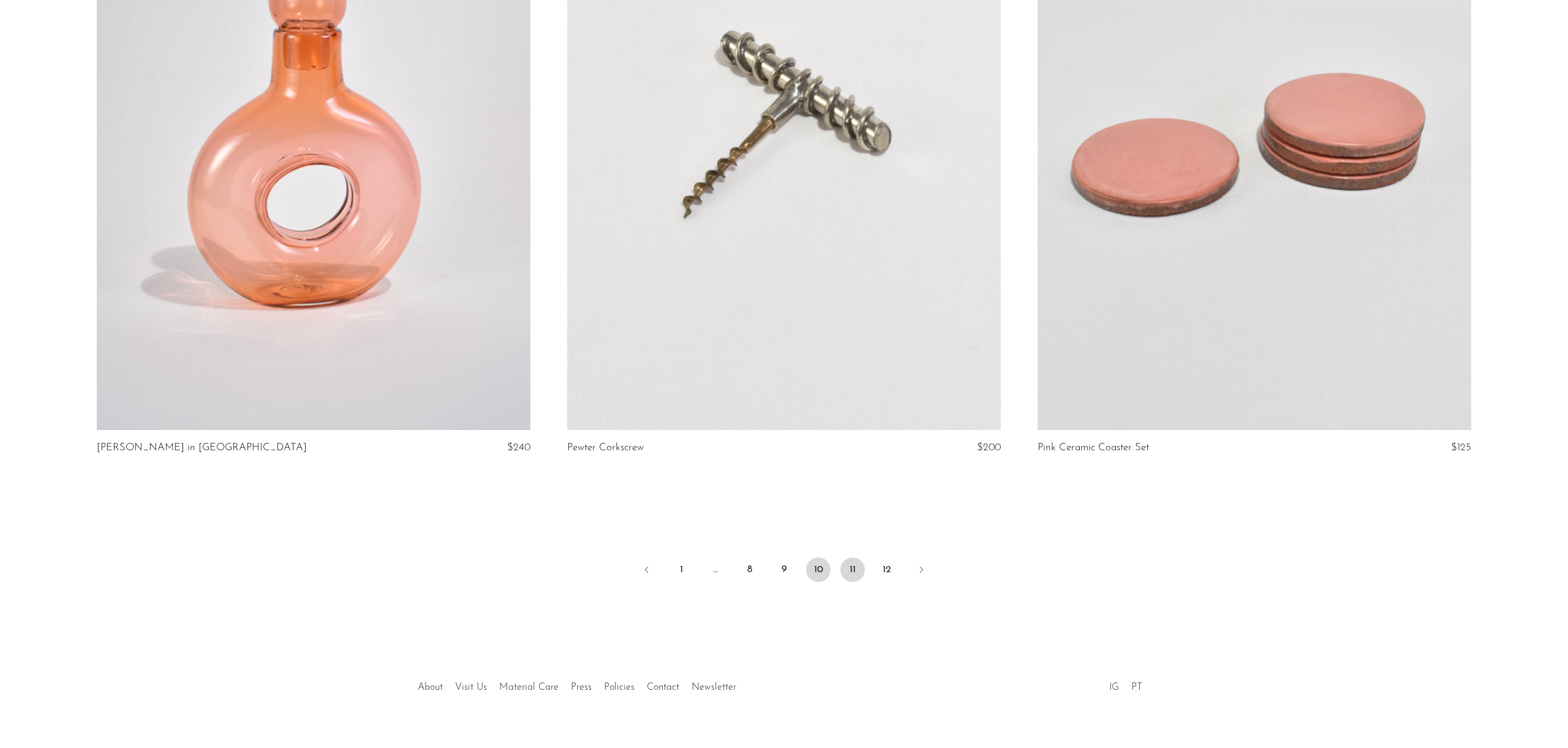
click at [842, 565] on link "11" at bounding box center [852, 570] width 24 height 24
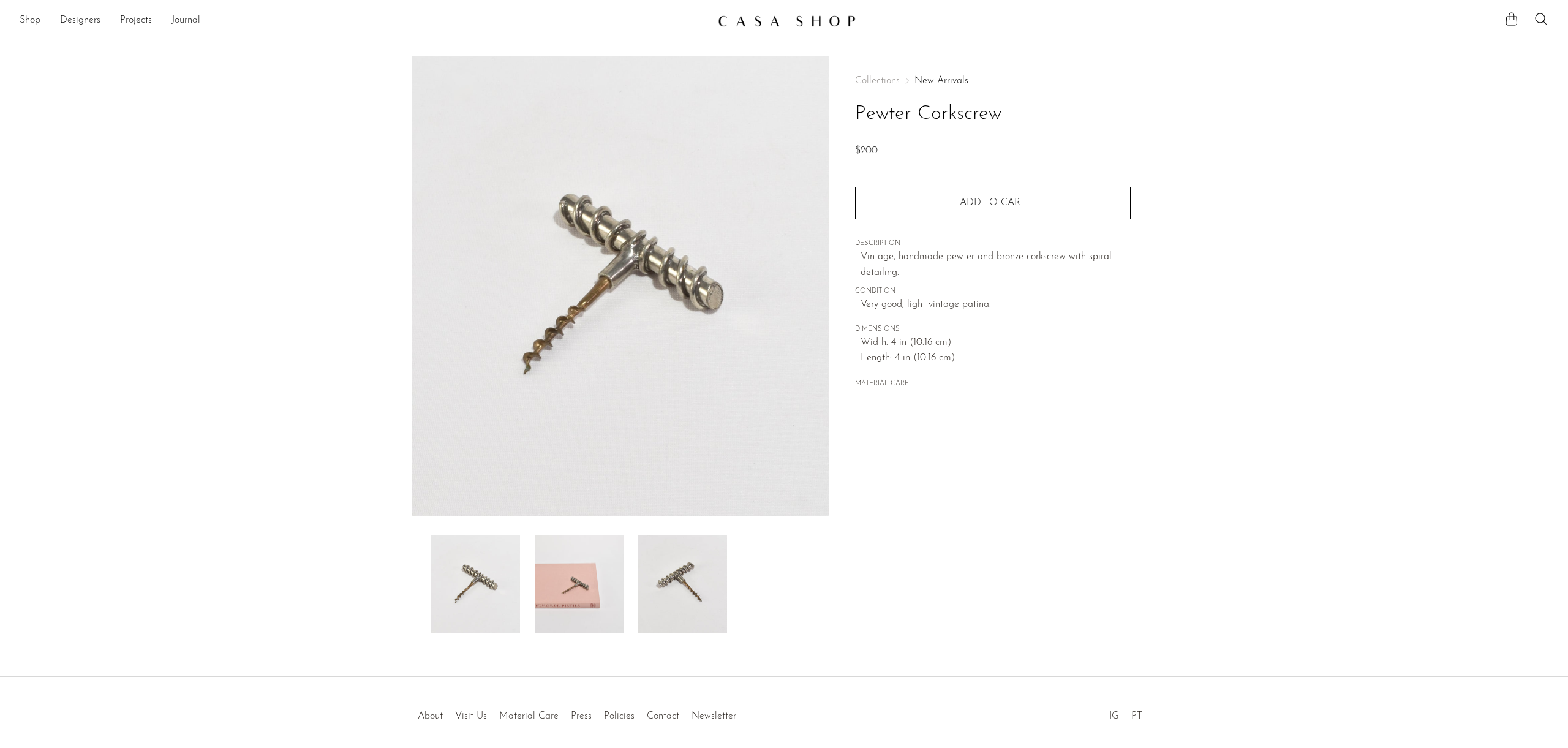
scroll to position [5, 0]
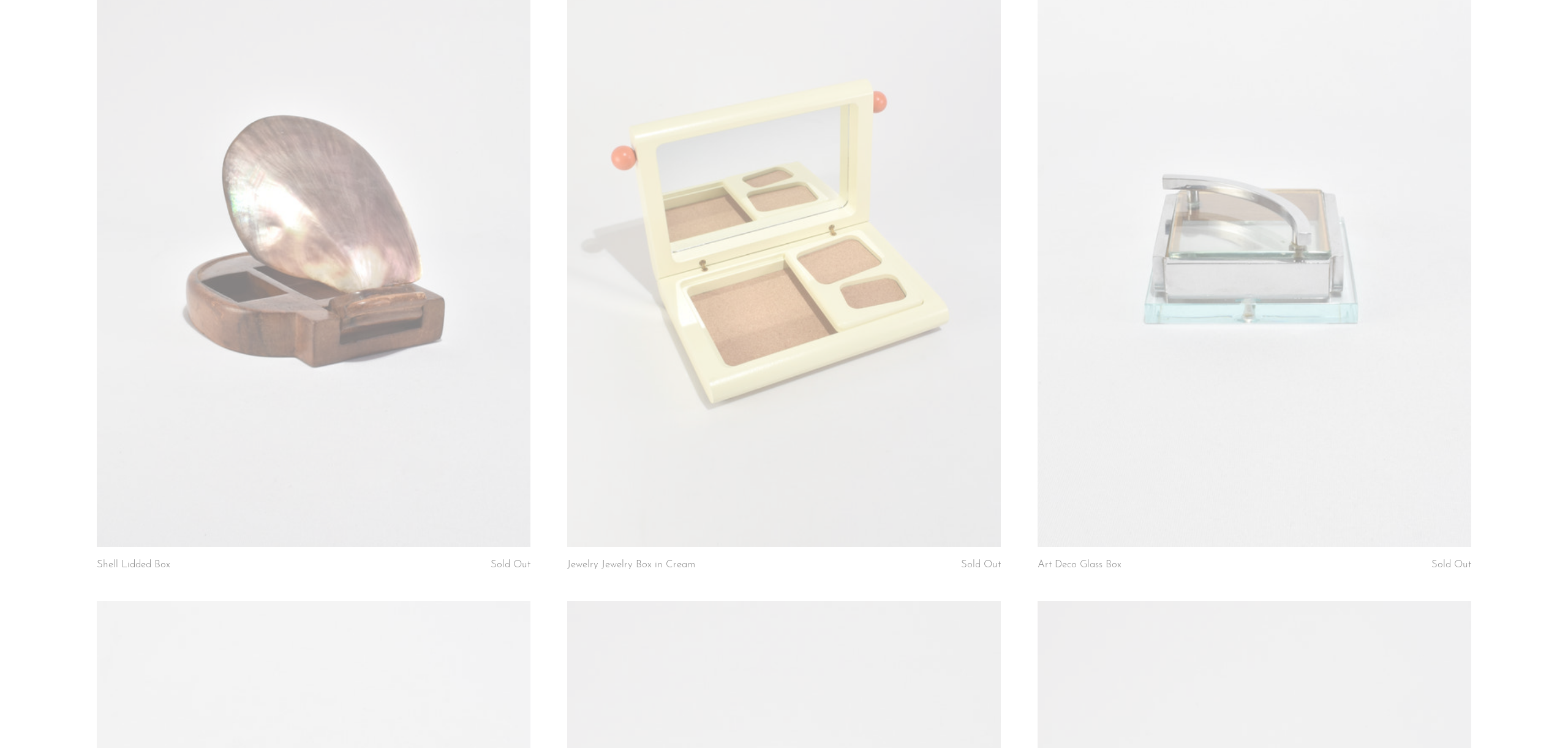
scroll to position [1513, 0]
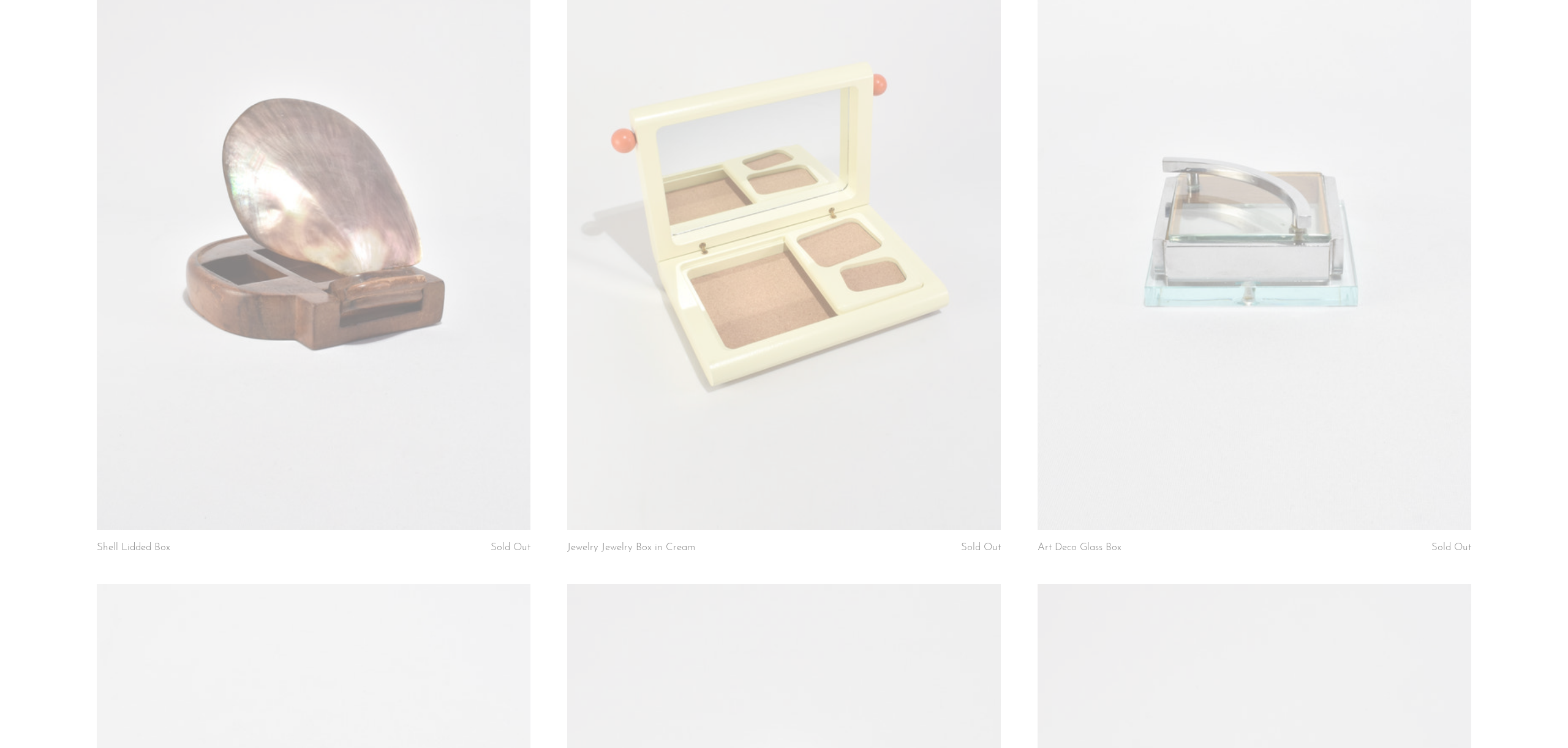
click at [875, 70] on link at bounding box center [784, 226] width 434 height 607
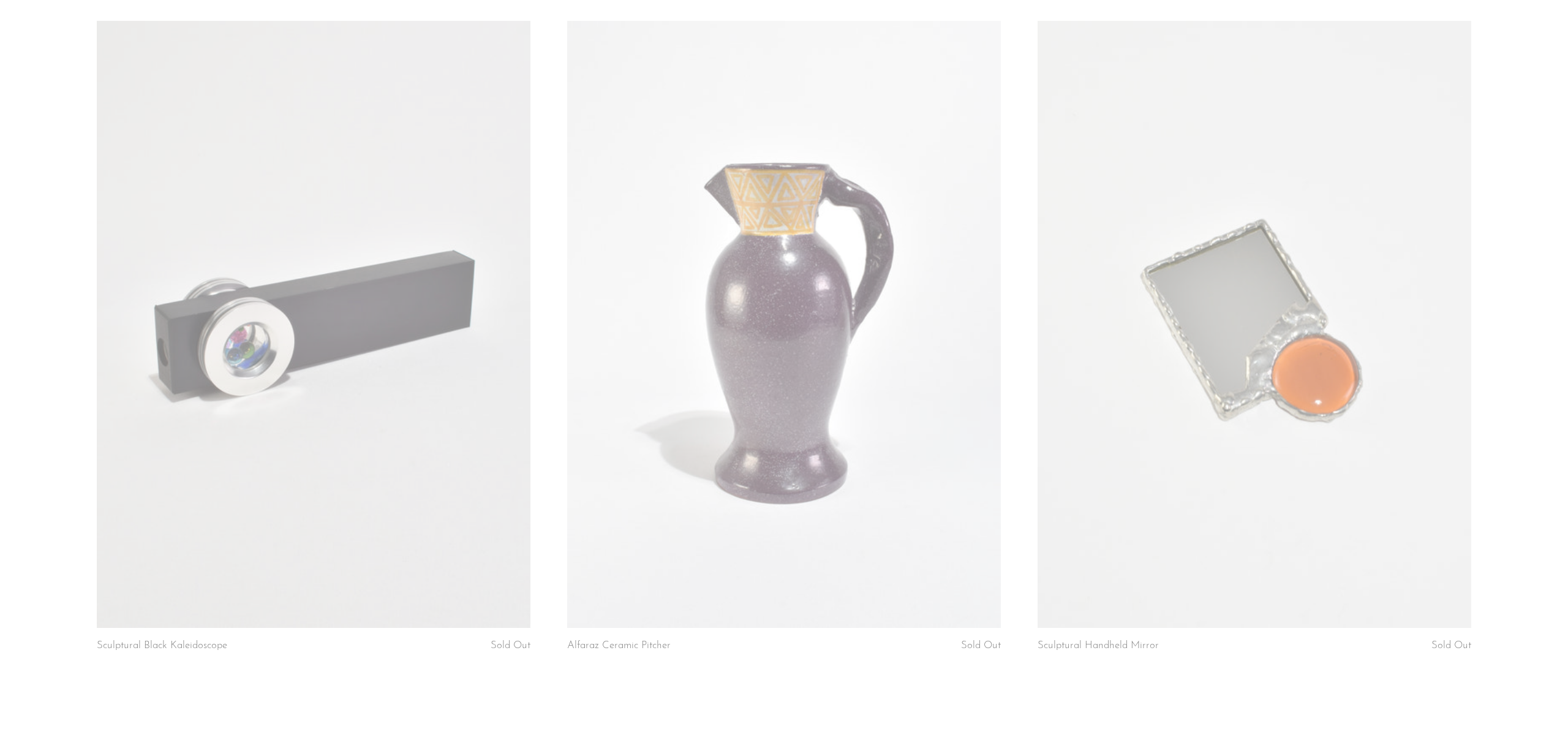
scroll to position [7587, 0]
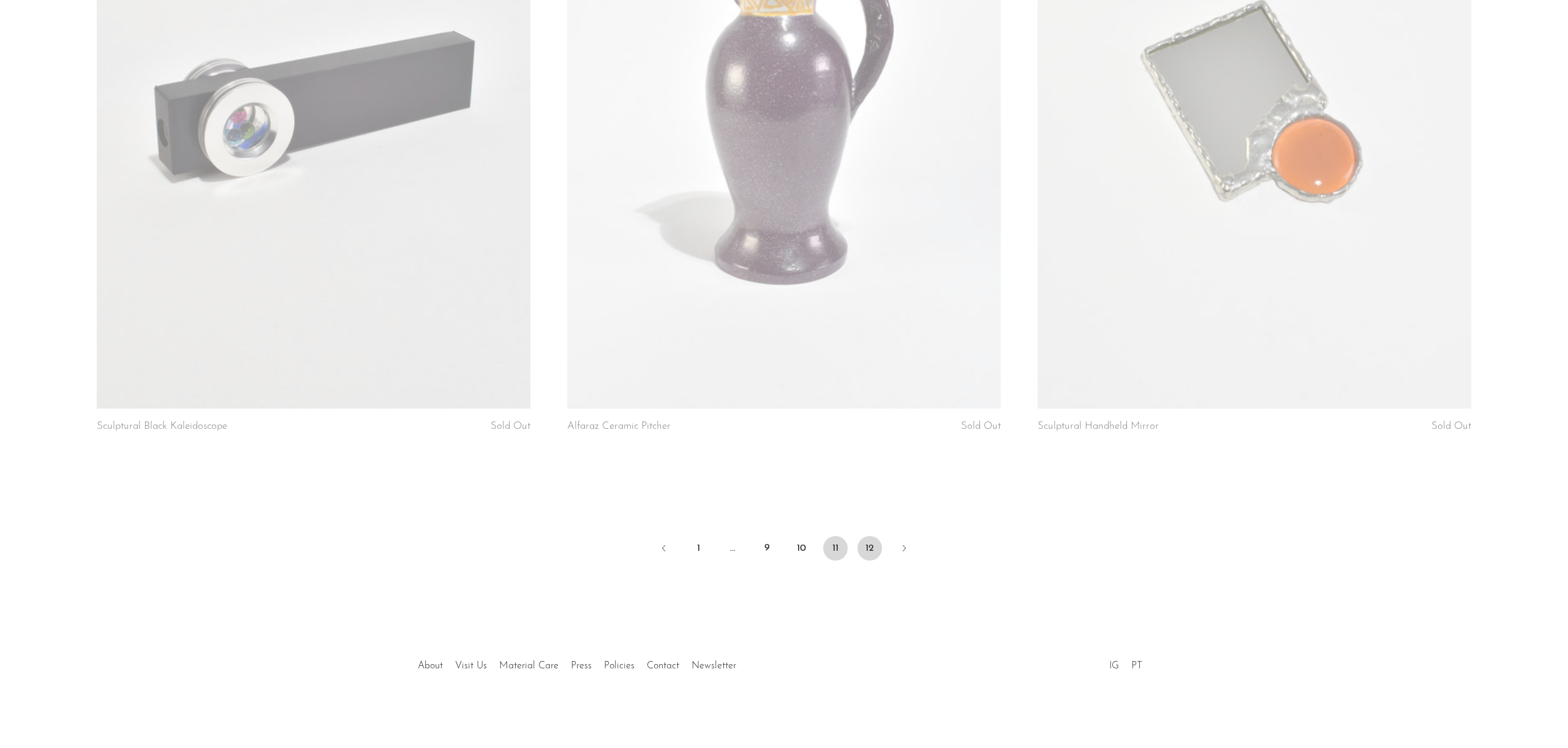
click at [871, 555] on link "12" at bounding box center [869, 548] width 24 height 24
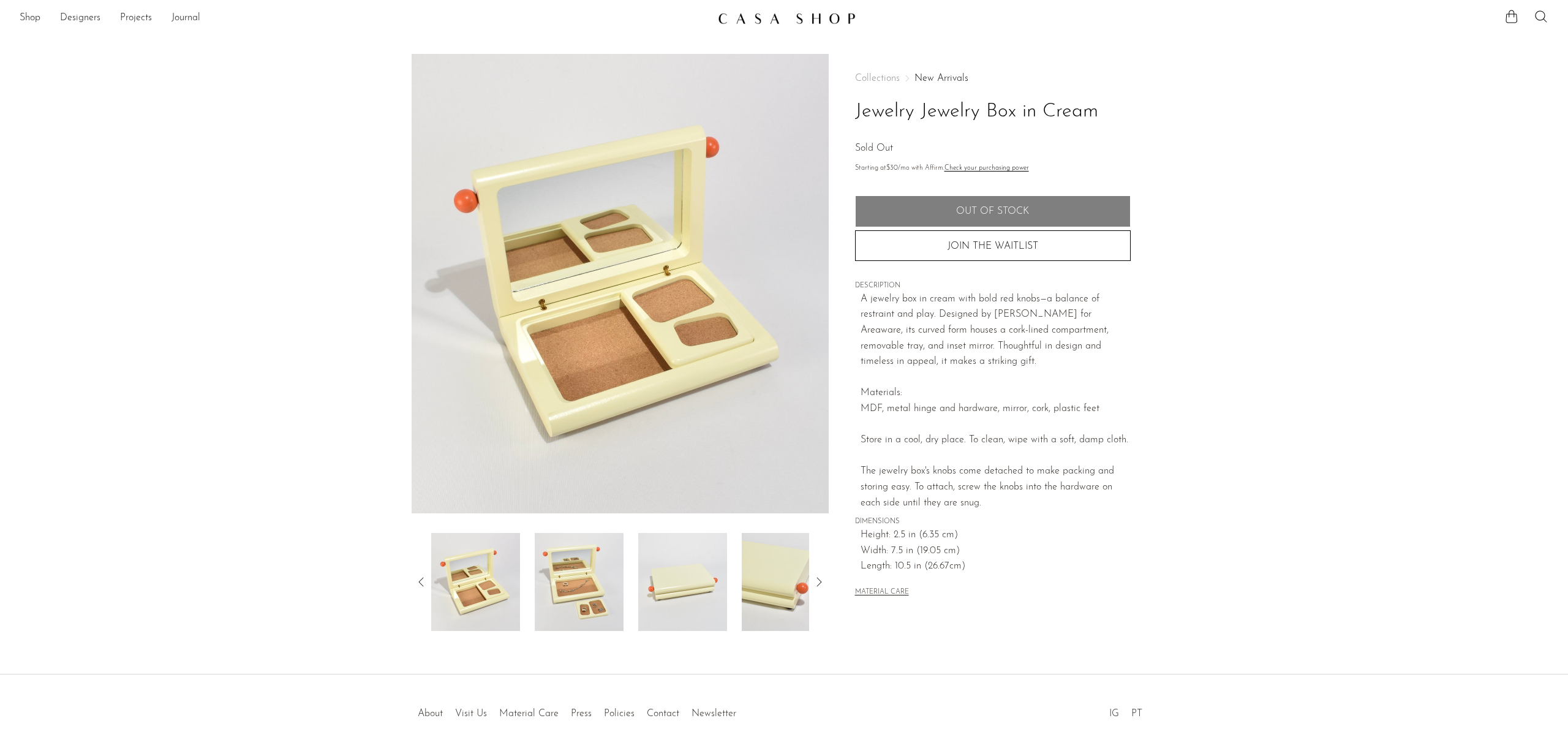
click at [580, 588] on img at bounding box center [578, 581] width 89 height 98
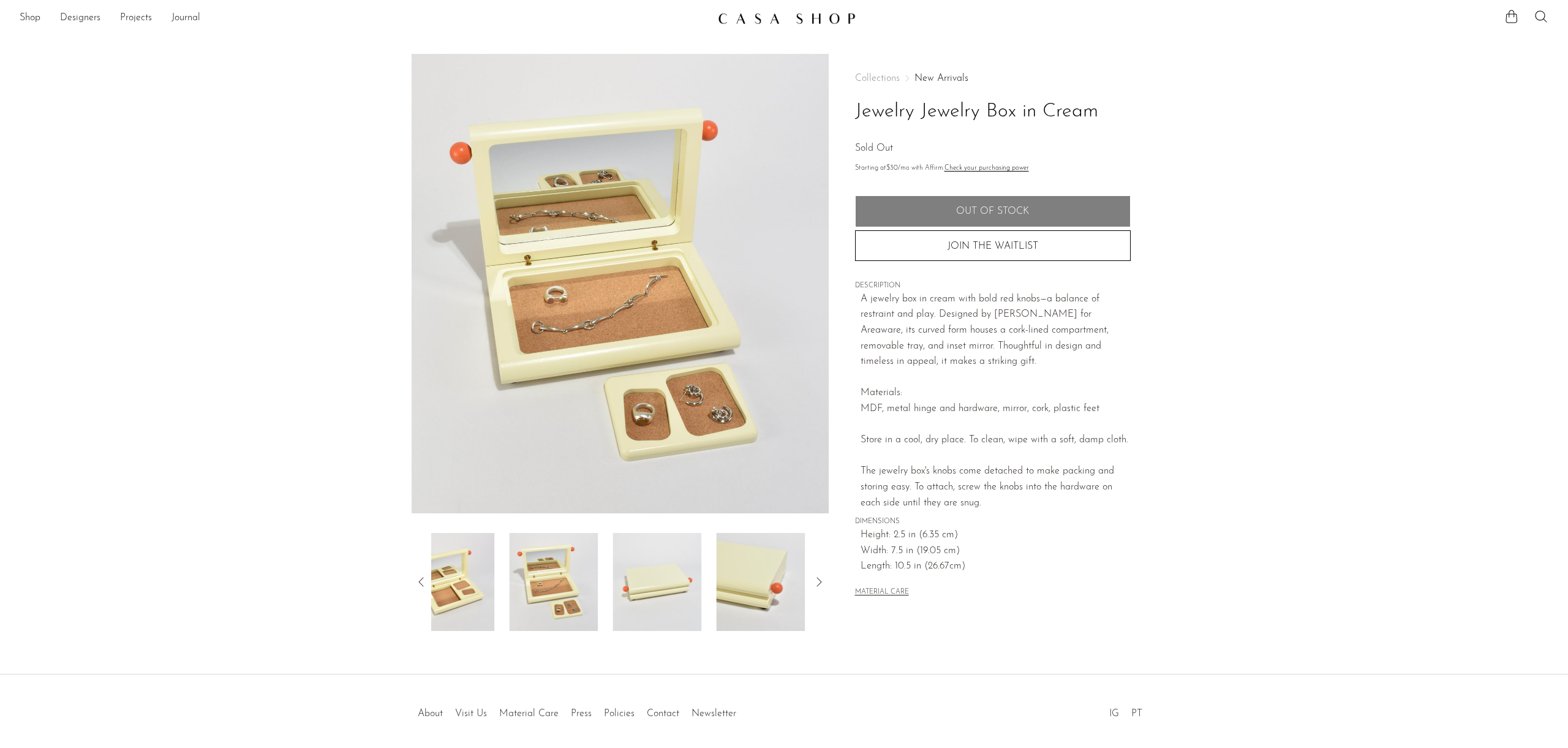
scroll to position [4, 0]
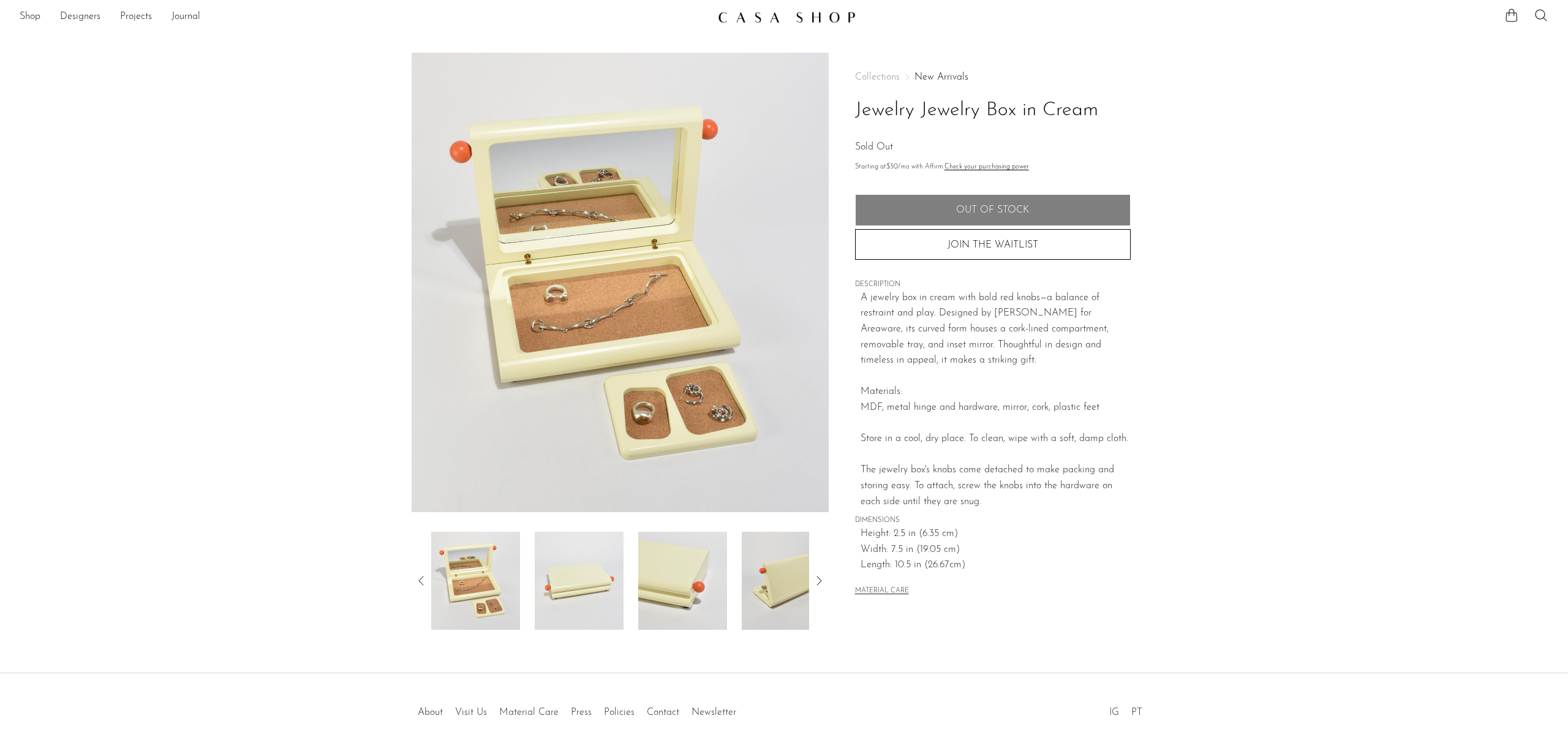
click at [591, 586] on img at bounding box center [578, 580] width 89 height 98
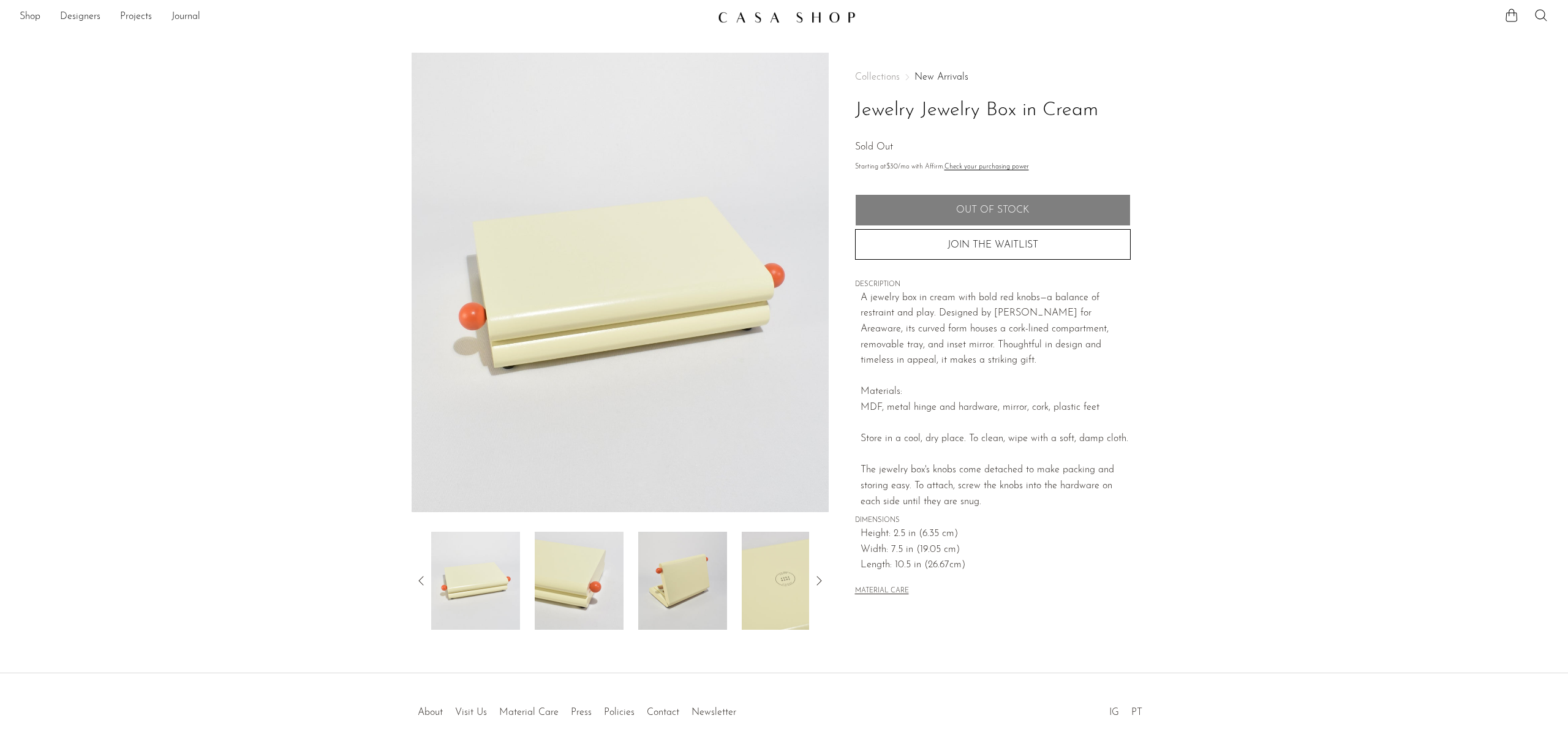
click at [574, 582] on img at bounding box center [578, 580] width 89 height 98
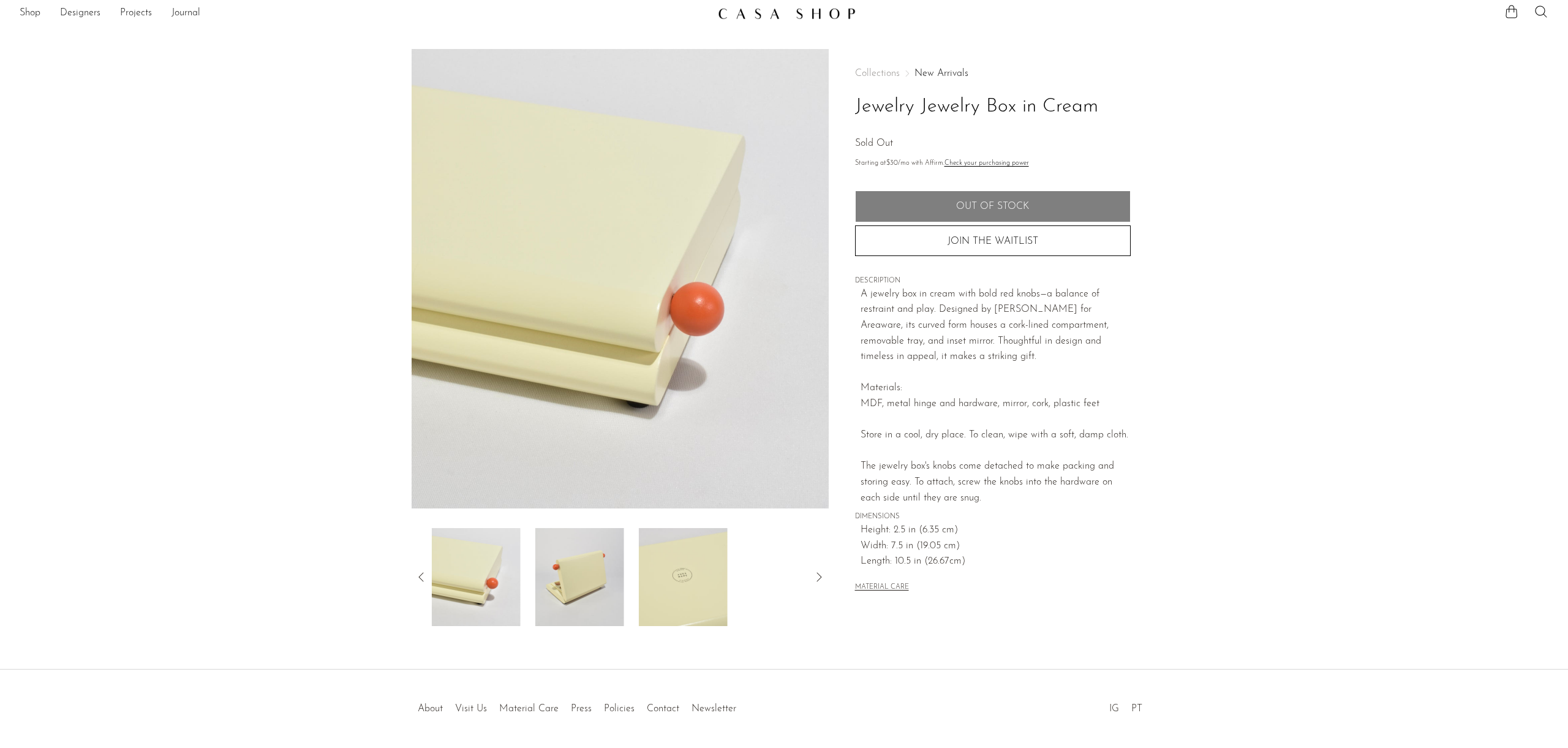
click at [586, 579] on img at bounding box center [579, 577] width 89 height 98
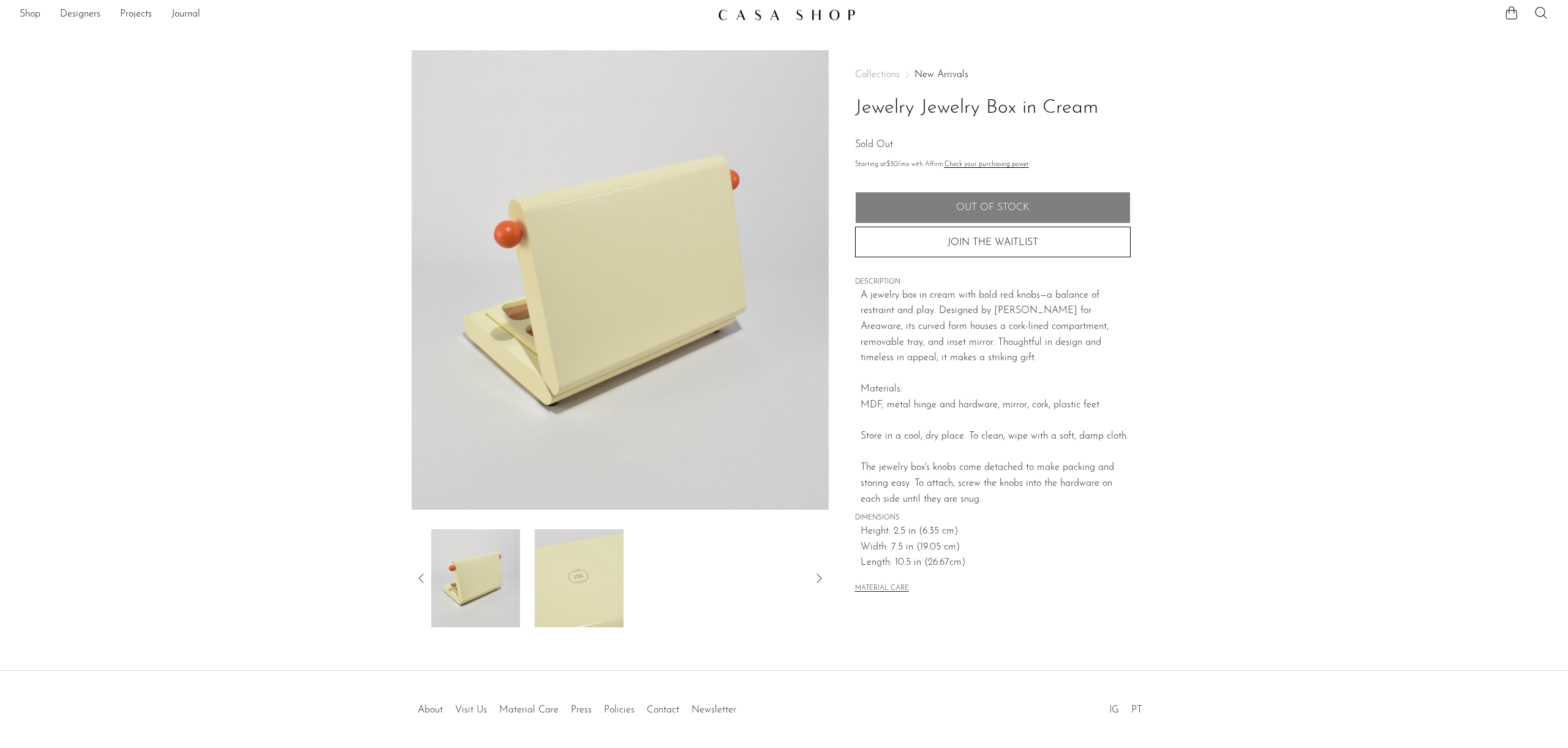
click at [586, 579] on img at bounding box center [578, 578] width 89 height 98
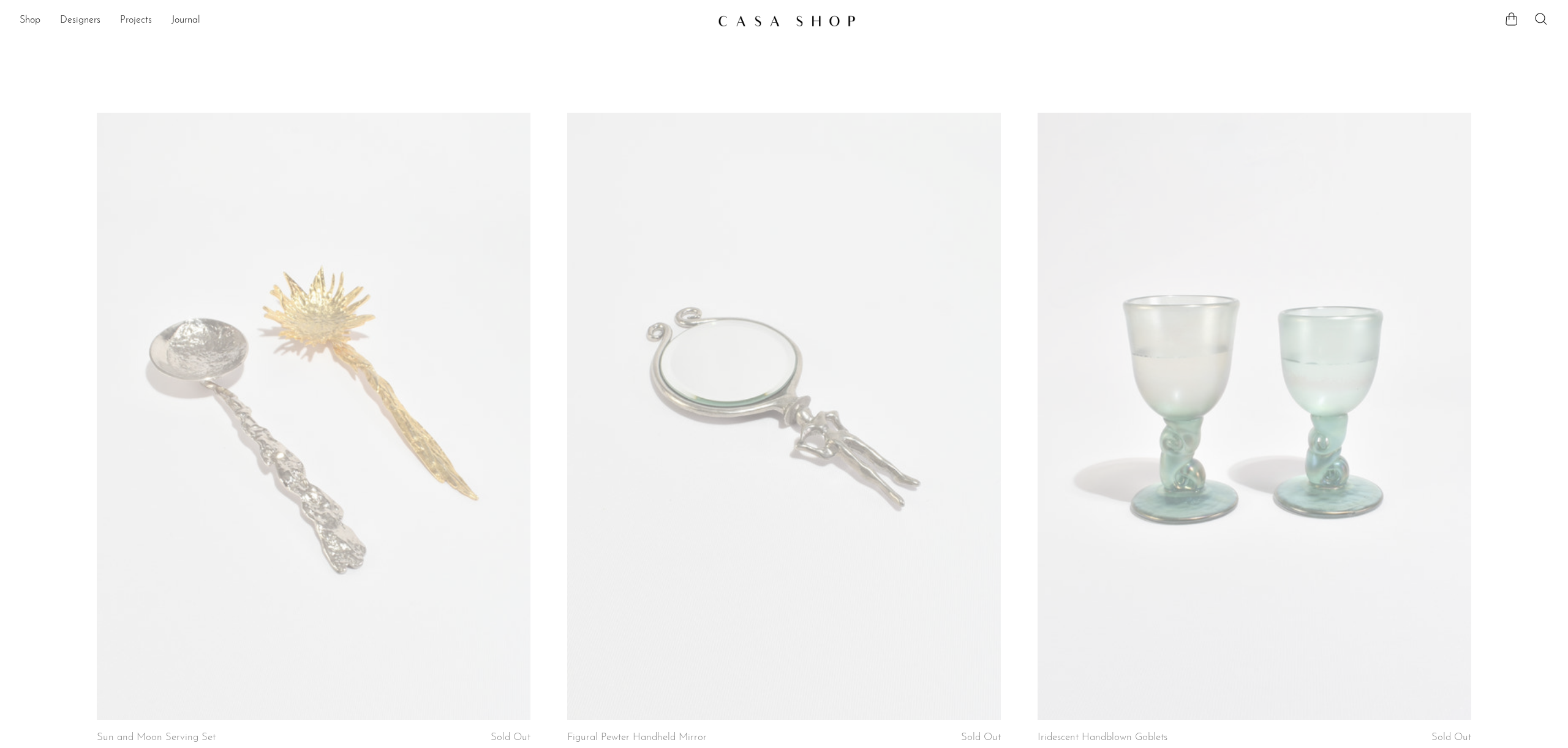
click at [132, 21] on link "Projects" at bounding box center [136, 21] width 32 height 16
click at [139, 21] on link "Projects" at bounding box center [136, 21] width 32 height 16
click at [189, 22] on link "Journal" at bounding box center [186, 21] width 29 height 16
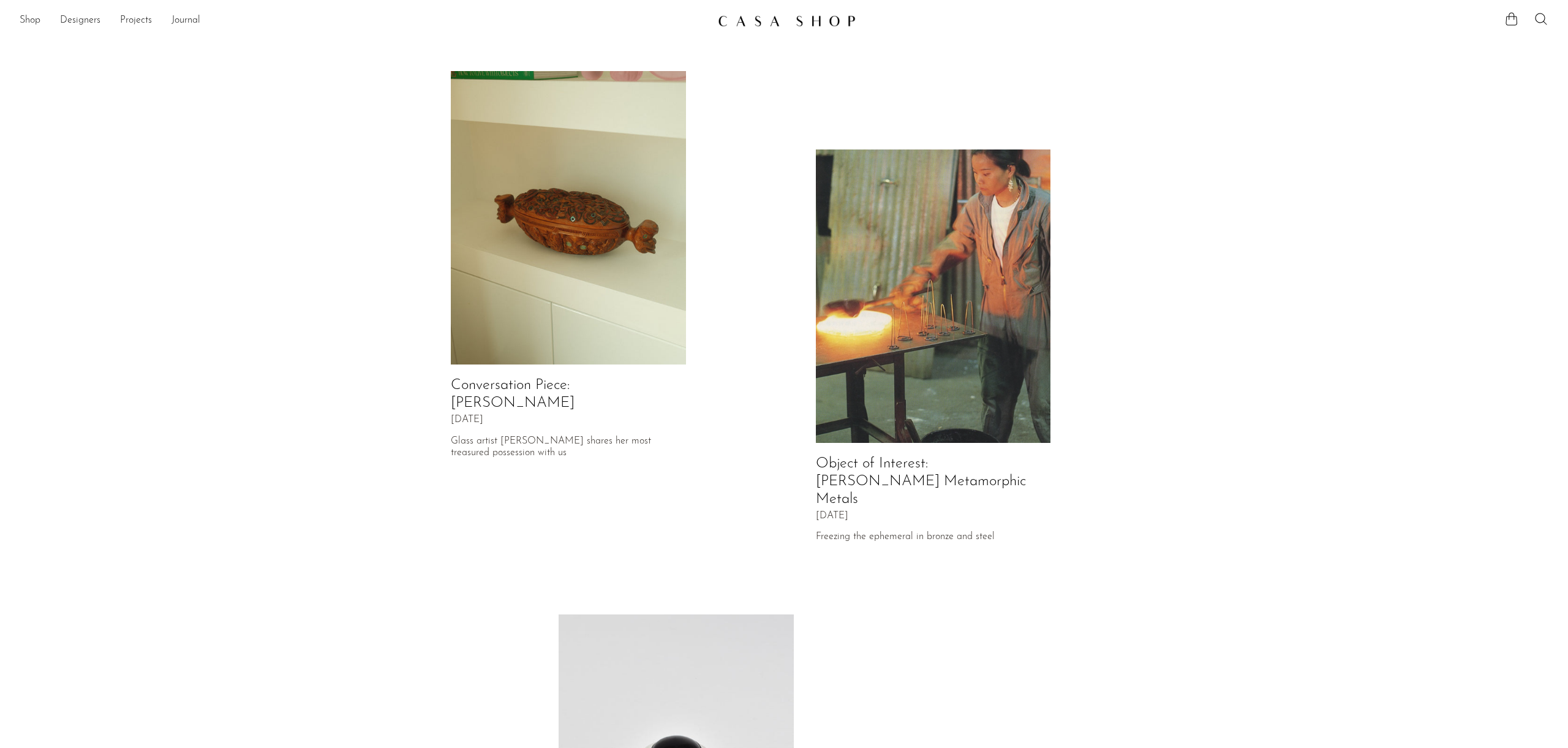
click at [557, 191] on img at bounding box center [568, 218] width 235 height 294
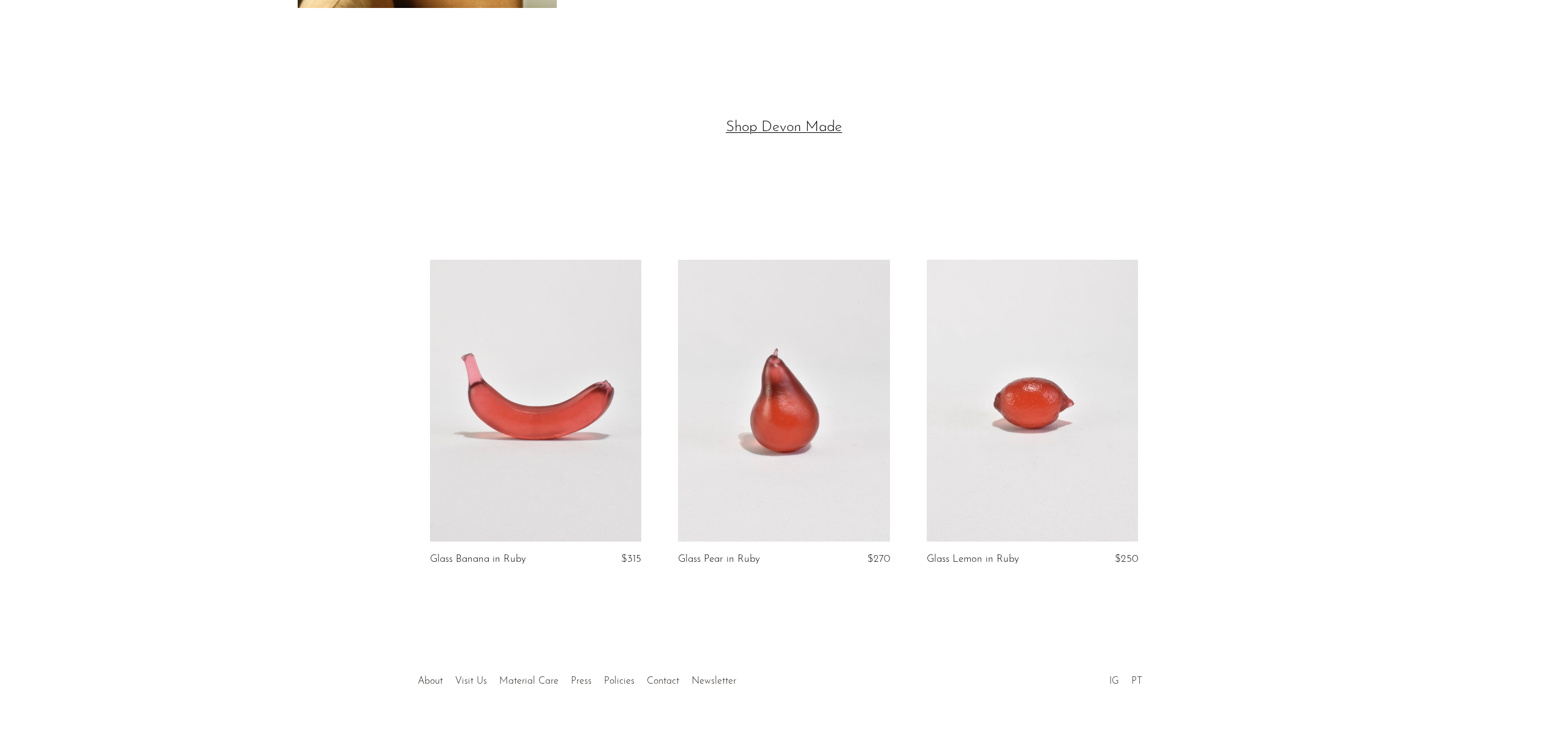
scroll to position [3758, 0]
